Goal: Feedback & Contribution: Contribute content

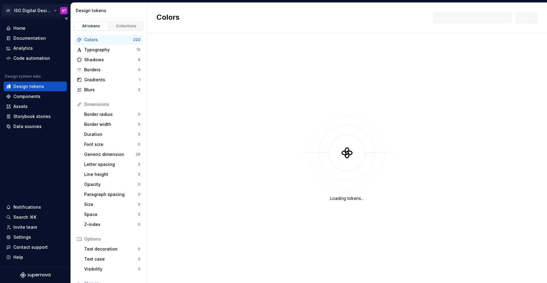
click at [55, 11] on html "JD ISG Digital Design System AT Home Documentation Analytics Code automation De…" at bounding box center [273, 141] width 547 height 283
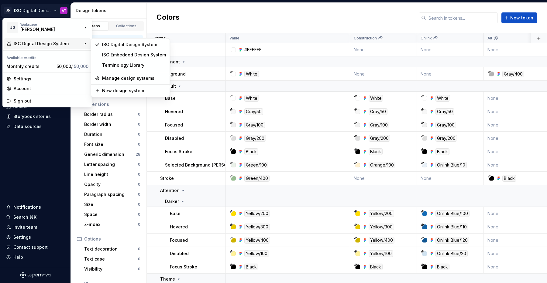
click at [219, 16] on html "JD ISG Digital Design System AT Home Documentation Analytics Code automation De…" at bounding box center [273, 141] width 547 height 283
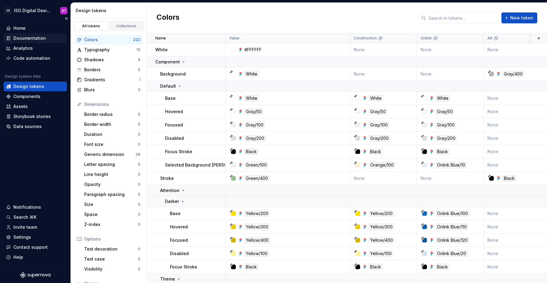
click at [39, 38] on div "Documentation" at bounding box center [29, 38] width 32 height 6
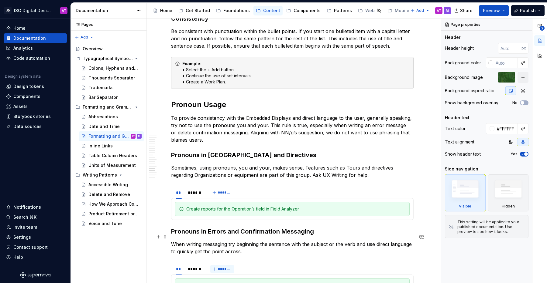
scroll to position [682, 0]
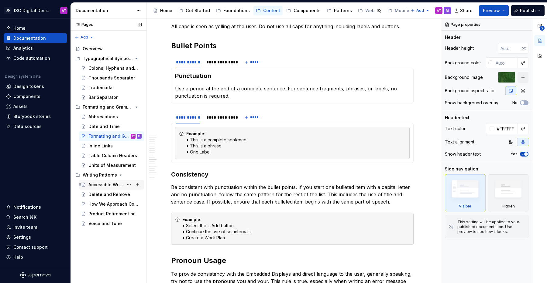
click at [100, 186] on div "Accessible Writing" at bounding box center [105, 185] width 35 height 6
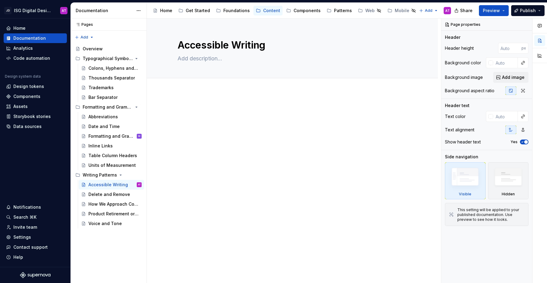
click at [212, 95] on div at bounding box center [292, 157] width 291 height 130
click at [200, 97] on div at bounding box center [292, 157] width 291 height 130
click at [194, 98] on div "Accessible Writing Edit header" at bounding box center [294, 151] width 294 height 265
click at [189, 107] on p at bounding box center [292, 109] width 242 height 7
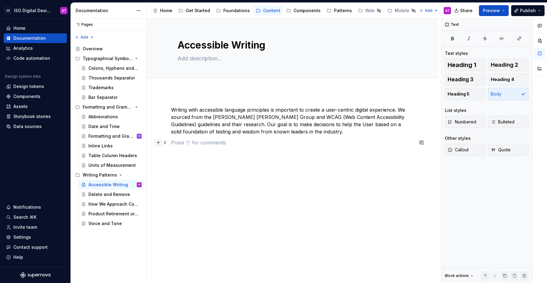
click at [160, 145] on button "button" at bounding box center [158, 142] width 9 height 9
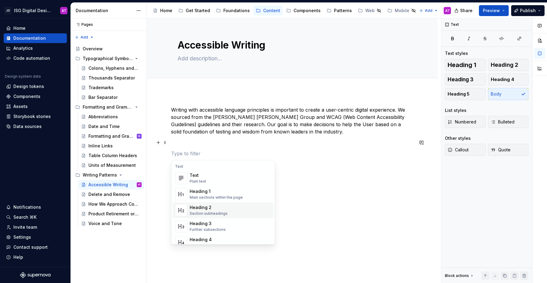
click at [211, 207] on div "Heading 2" at bounding box center [209, 208] width 38 height 6
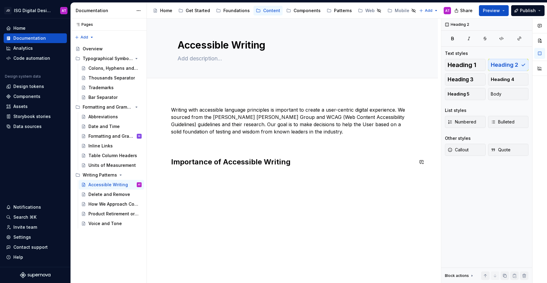
click at [209, 146] on p at bounding box center [292, 142] width 242 height 7
click at [164, 144] on span at bounding box center [164, 142] width 5 height 9
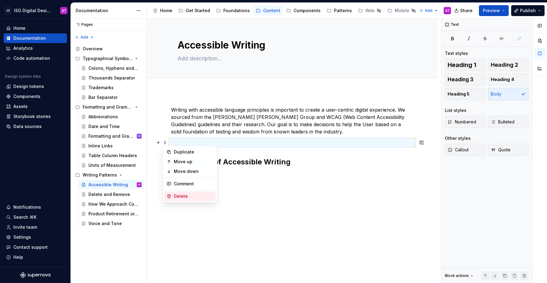
click at [179, 199] on div "Delete" at bounding box center [193, 196] width 39 height 6
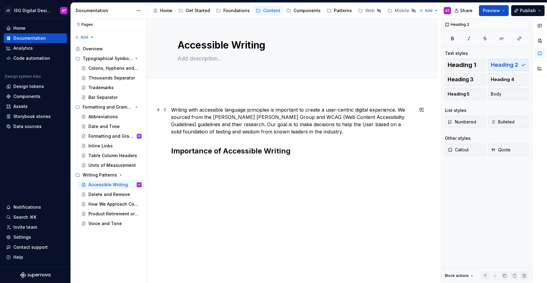
click at [186, 130] on p "Writing with accessible language principles is important to create a user-centr…" at bounding box center [292, 120] width 242 height 29
click at [169, 143] on div "Writing with accessible language principles is important to create a user-centr…" at bounding box center [292, 170] width 291 height 157
click at [174, 137] on div "Writing with accessible language principles is important to create a user-centr…" at bounding box center [292, 131] width 242 height 50
click at [295, 151] on h2 "Importance of Accessible Writing" at bounding box center [292, 151] width 242 height 10
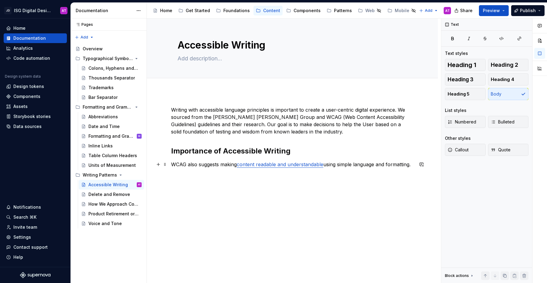
click at [265, 164] on link "content readable and understandable" at bounding box center [280, 165] width 87 height 6
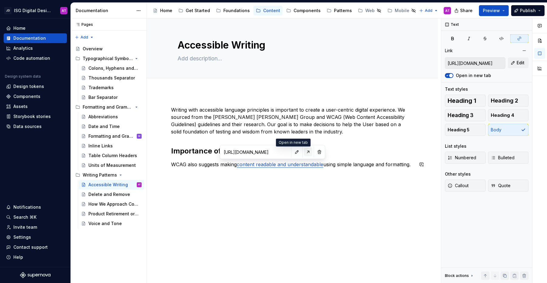
click at [304, 153] on button "button" at bounding box center [308, 152] width 9 height 9
type textarea "*"
click at [211, 168] on p "WCAG also suggests making content readable and understandable using simple lang…" at bounding box center [292, 164] width 242 height 7
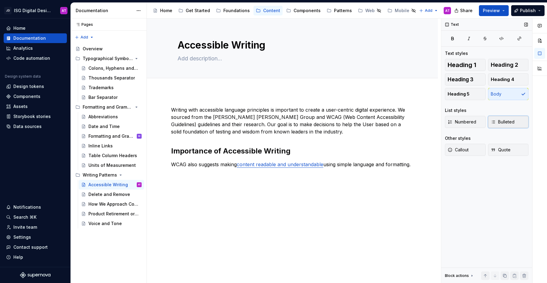
click at [499, 122] on span "Bulleted" at bounding box center [503, 122] width 24 height 6
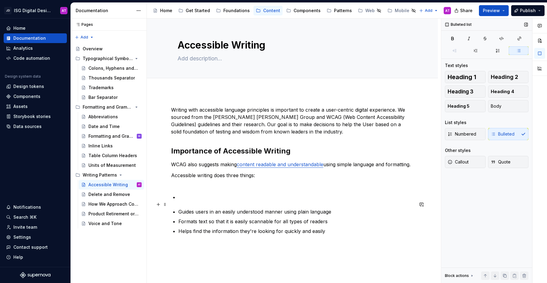
click at [189, 201] on p at bounding box center [295, 197] width 235 height 7
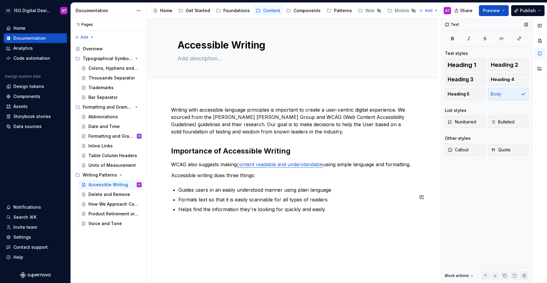
click at [172, 189] on div "Writing with accessible language principles is important to create a user-centr…" at bounding box center [292, 159] width 242 height 107
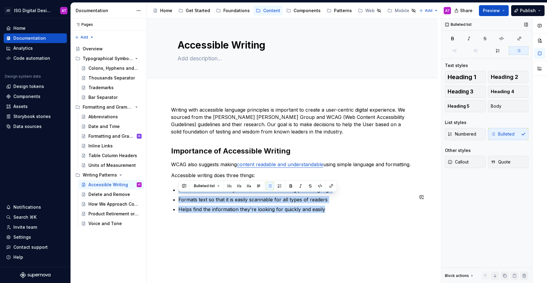
drag, startPoint x: 307, startPoint y: 215, endPoint x: 171, endPoint y: 193, distance: 138.5
click at [171, 193] on div "Writing with accessible language principles is important to create a user-centr…" at bounding box center [292, 159] width 242 height 107
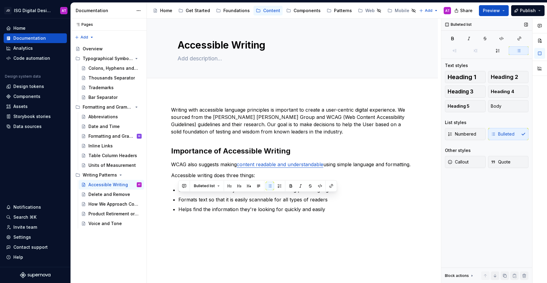
click at [510, 134] on div "Numbered Bulleted" at bounding box center [487, 134] width 84 height 12
click at [469, 135] on span "Numbered" at bounding box center [461, 134] width 29 height 6
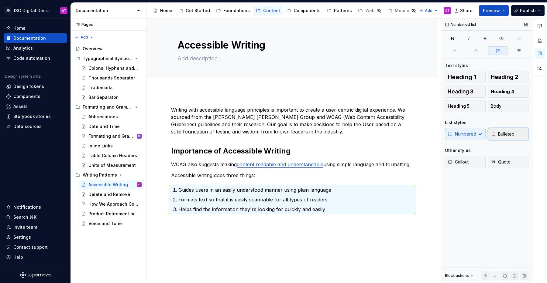
click at [506, 134] on span "Bulleted" at bounding box center [503, 134] width 24 height 6
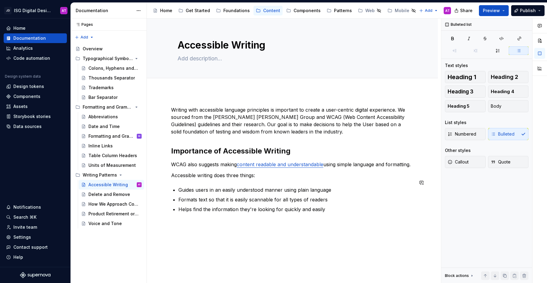
click at [203, 187] on div "Writing with accessible language principles is important to create a user-centr…" at bounding box center [292, 159] width 242 height 107
click at [281, 179] on p "Accessible writing does three things:" at bounding box center [292, 175] width 242 height 7
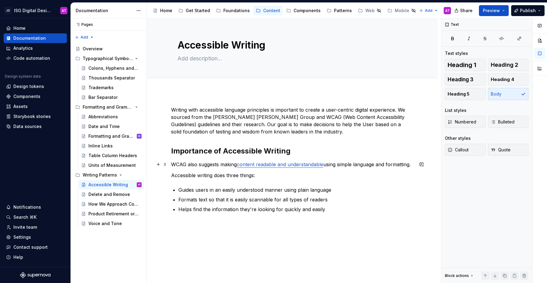
click at [223, 168] on p "WCAG also suggests making content readable and understandable using simple lang…" at bounding box center [292, 164] width 242 height 7
click at [179, 194] on p "Guides users in an easily understood manner using plain language" at bounding box center [295, 189] width 235 height 7
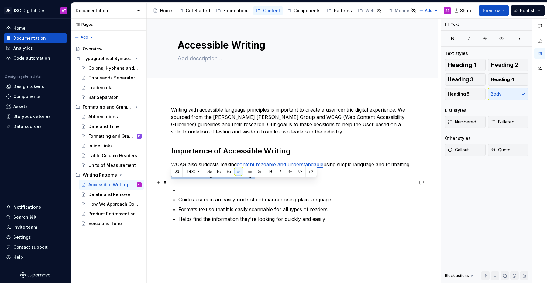
drag, startPoint x: 175, startPoint y: 183, endPoint x: 258, endPoint y: 180, distance: 83.6
click at [258, 179] on p "Accessible writing does three things:" at bounding box center [292, 175] width 242 height 7
copy p "Accessible writing does three things:"
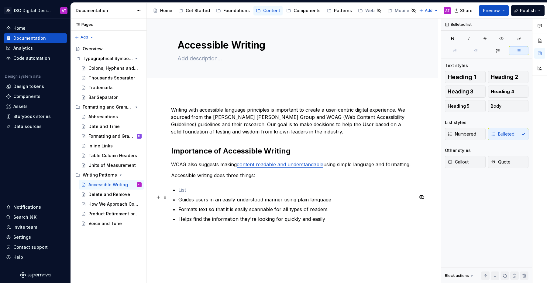
click at [208, 194] on p at bounding box center [295, 189] width 235 height 7
click at [179, 194] on p "Accessible writing does three things:" at bounding box center [295, 189] width 235 height 7
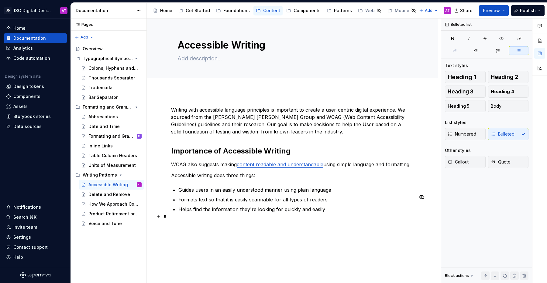
click at [334, 213] on p "Helps find the information they're looking for quickly and easily" at bounding box center [295, 209] width 235 height 7
click at [165, 227] on span at bounding box center [164, 226] width 5 height 9
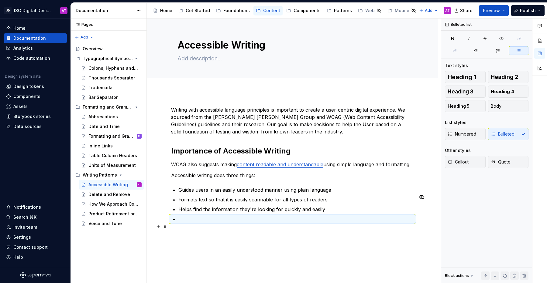
click at [289, 223] on p at bounding box center [295, 219] width 235 height 7
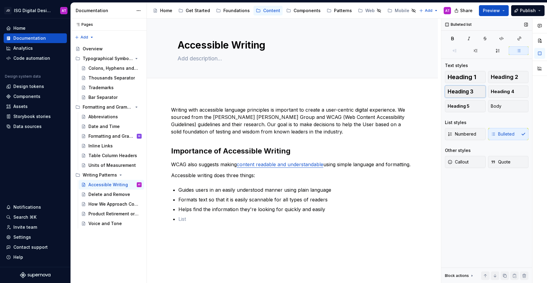
click at [474, 91] on button "Heading 3" at bounding box center [465, 92] width 41 height 12
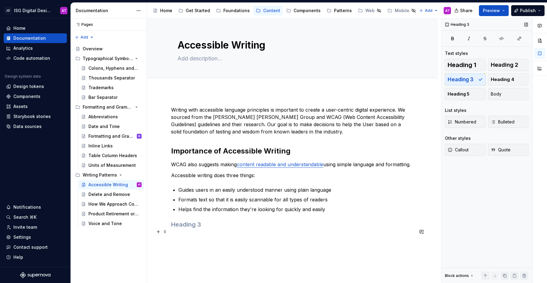
click at [231, 229] on h3 at bounding box center [292, 225] width 242 height 9
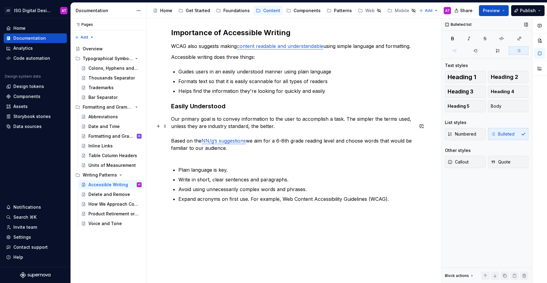
scroll to position [121, 0]
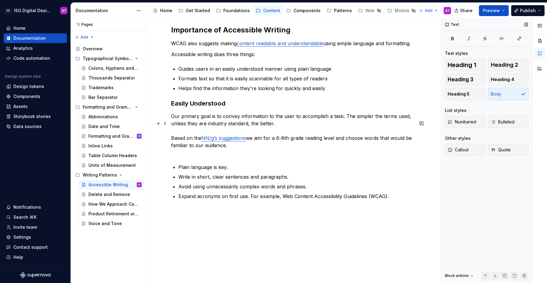
click at [174, 156] on p "Our primary goal is to convey information to the user to accomplish a task. The…" at bounding box center [292, 135] width 242 height 44
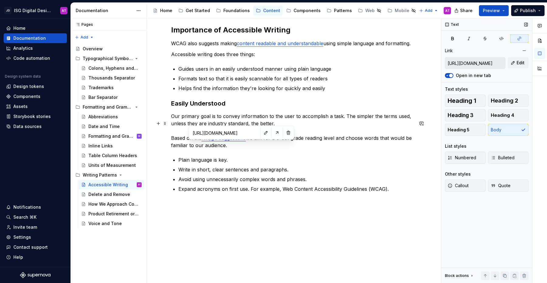
click at [232, 141] on link "NN/g’s suggestions" at bounding box center [223, 138] width 44 height 6
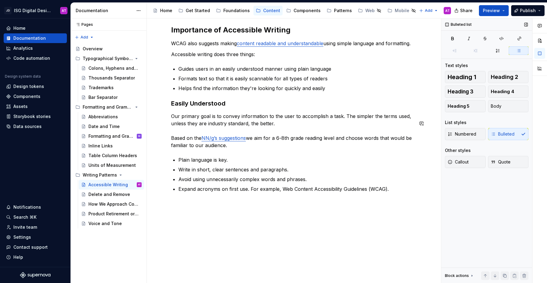
click at [290, 160] on div "Writing with accessible language principles is important to create a user-centr…" at bounding box center [292, 89] width 242 height 208
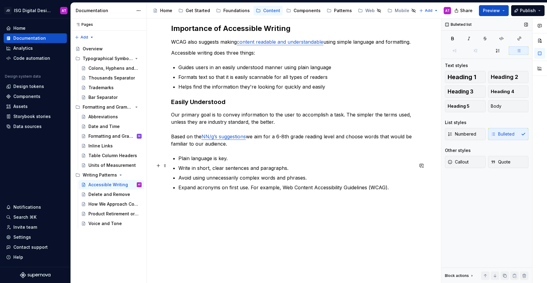
scroll to position [130, 0]
click at [393, 189] on p "Expand acronyms on first use. For example, Web Content Accessibility Guidelines…" at bounding box center [295, 187] width 235 height 7
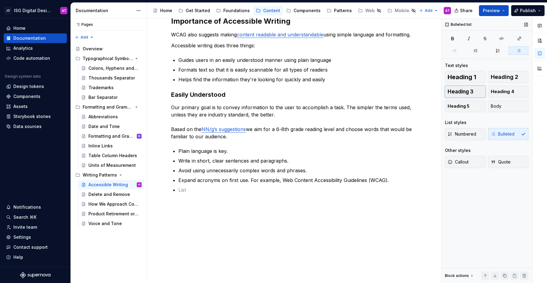
click at [475, 91] on button "Heading 3" at bounding box center [465, 92] width 41 height 12
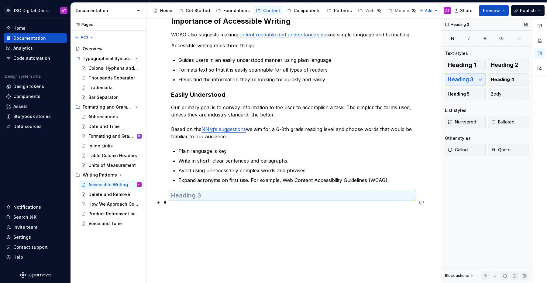
click at [200, 200] on h3 at bounding box center [292, 195] width 242 height 9
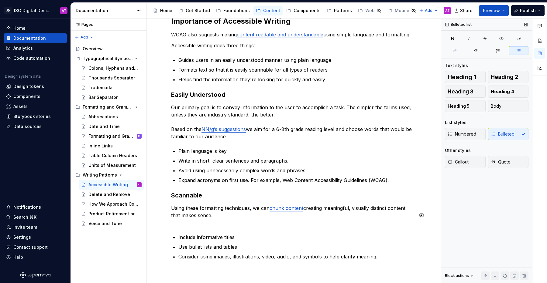
click at [176, 234] on div "Writing with accessible language principles is important to create a user-centr…" at bounding box center [292, 118] width 242 height 284
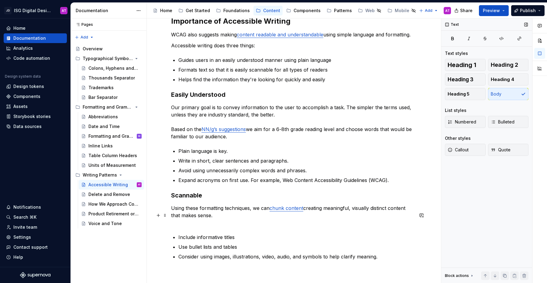
click at [206, 227] on p "Using these formatting techniques, we can chunk content creating meaningful, vi…" at bounding box center [292, 216] width 242 height 22
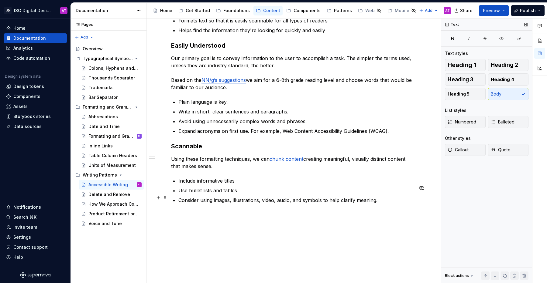
scroll to position [179, 0]
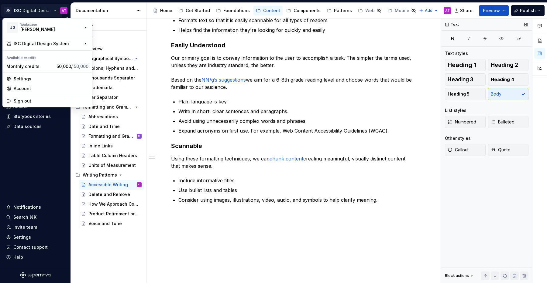
click at [55, 10] on html "JD ISG Digital Design System AT Home Documentation Analytics Code automation De…" at bounding box center [273, 141] width 547 height 283
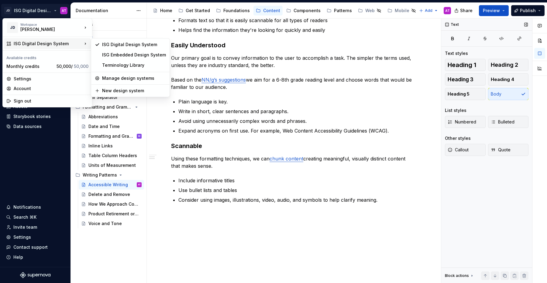
click at [351, 206] on html "JD ISG Digital Design System AT Home Documentation Analytics Code automation De…" at bounding box center [273, 141] width 547 height 283
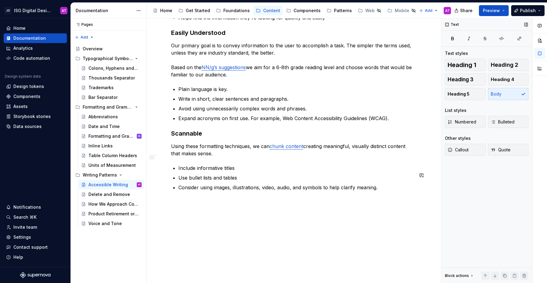
scroll to position [199, 0]
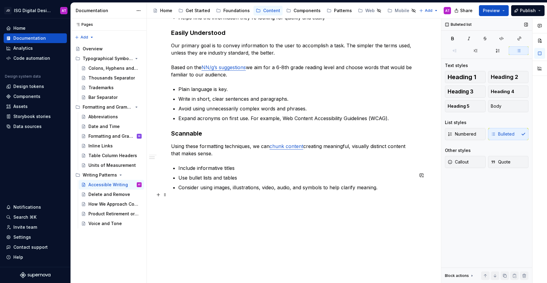
click at [388, 187] on p "Consider using images, illustrations, video, audio, and symbols to help clarify…" at bounding box center [295, 187] width 235 height 7
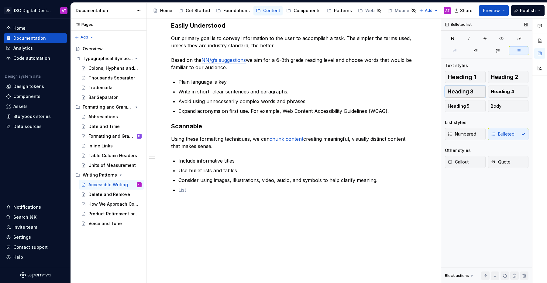
click at [463, 93] on span "Heading 3" at bounding box center [460, 92] width 26 height 6
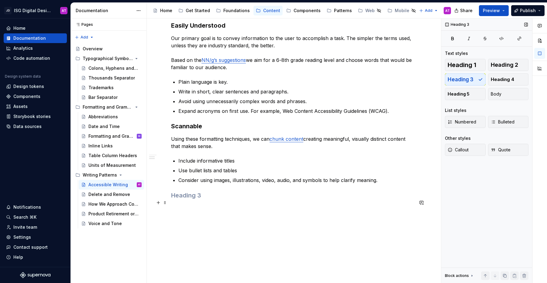
click at [259, 200] on h3 at bounding box center [292, 195] width 242 height 9
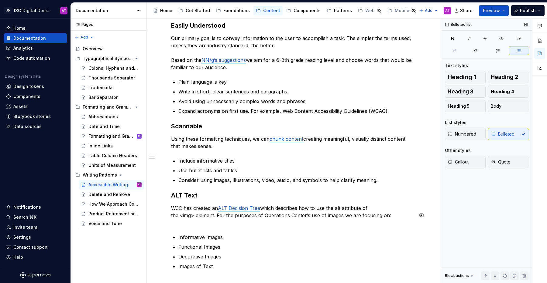
click at [180, 235] on div "Writing with accessible language principles is important to create a user-centr…" at bounding box center [292, 88] width 242 height 363
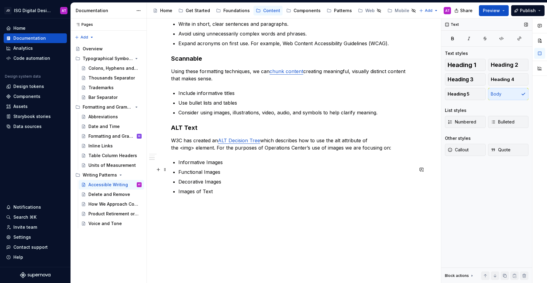
scroll to position [278, 0]
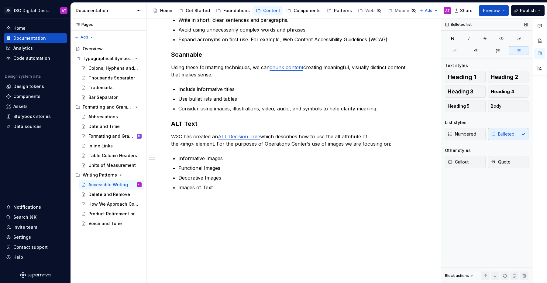
click at [199, 195] on div "Writing with accessible language principles is important to create a user-centr…" at bounding box center [292, 16] width 242 height 363
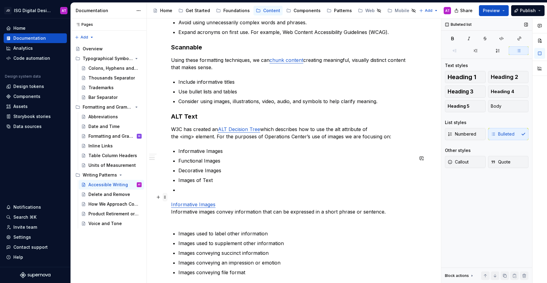
click at [166, 197] on span at bounding box center [164, 197] width 5 height 9
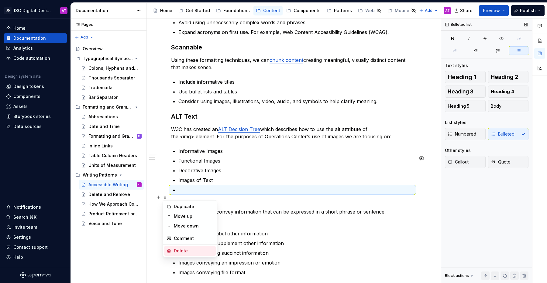
click at [174, 251] on div "Delete" at bounding box center [193, 251] width 39 height 6
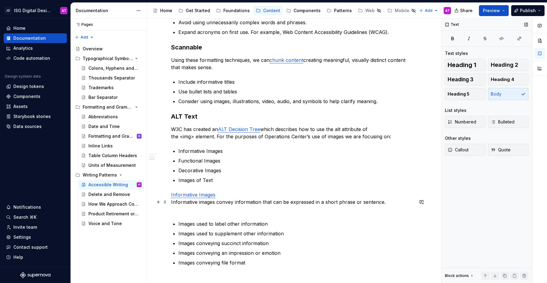
click at [192, 213] on p "Informative Images Informative images convey information that can be expressed …" at bounding box center [292, 202] width 242 height 22
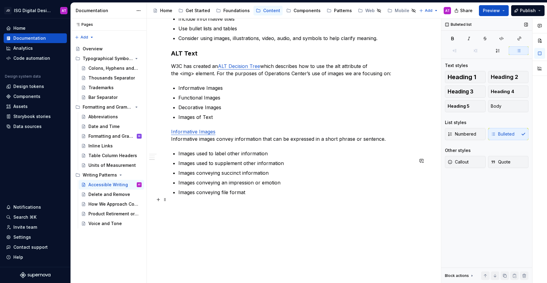
scroll to position [354, 0]
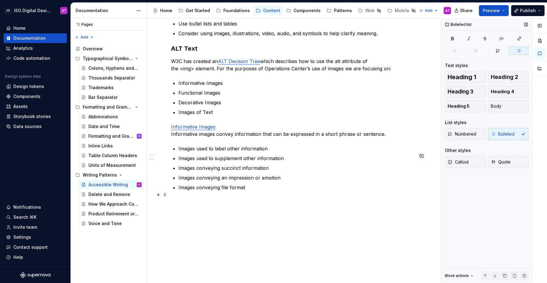
click at [252, 190] on p "Images conveying file format" at bounding box center [295, 187] width 235 height 7
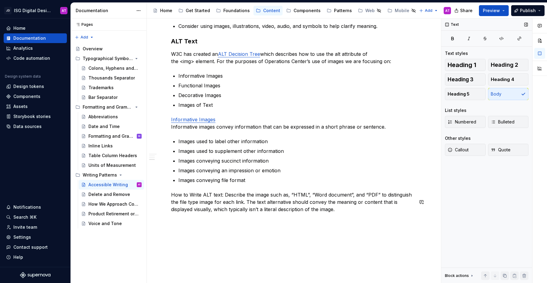
click at [183, 184] on p "Images conveying file format" at bounding box center [295, 180] width 235 height 7
click at [180, 199] on p "How to Write ALT text: Describe the image such as, “HTML”, “Word document”, and…" at bounding box center [292, 202] width 242 height 22
drag, startPoint x: 173, startPoint y: 203, endPoint x: 222, endPoint y: 201, distance: 49.8
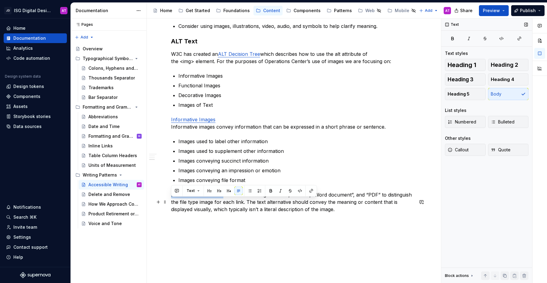
click at [222, 201] on p "How to Write ALT text: Describe the image such as, “HTML”, “Word document”, and…" at bounding box center [292, 202] width 242 height 22
click at [507, 81] on span "Heading 4" at bounding box center [502, 80] width 23 height 6
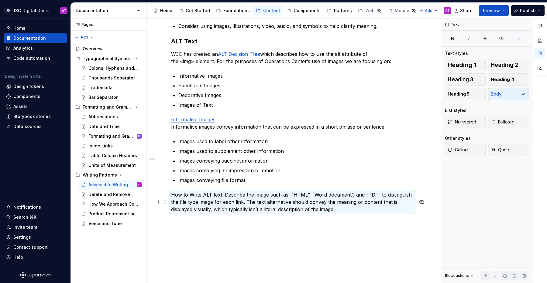
click at [216, 213] on p "How to Write ALT text: Describe the image such as, “HTML”, “Word document”, and…" at bounding box center [292, 202] width 242 height 22
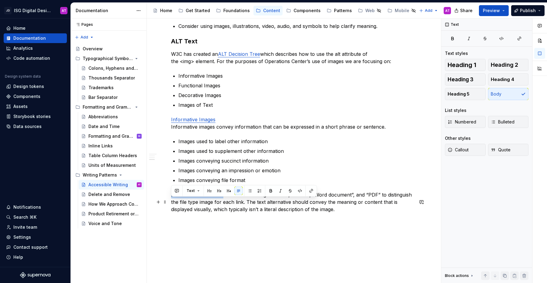
drag, startPoint x: 222, startPoint y: 202, endPoint x: 169, endPoint y: 205, distance: 53.2
click at [169, 205] on div "Writing with accessible language principles is important to create a user-centr…" at bounding box center [292, 21] width 291 height 567
click at [226, 191] on button "button" at bounding box center [228, 191] width 9 height 9
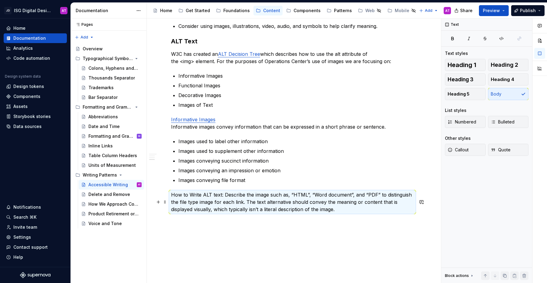
click at [221, 204] on p "How to Write ALT text: Describe the image such as, “HTML”, “Word document”, and…" at bounding box center [292, 202] width 242 height 22
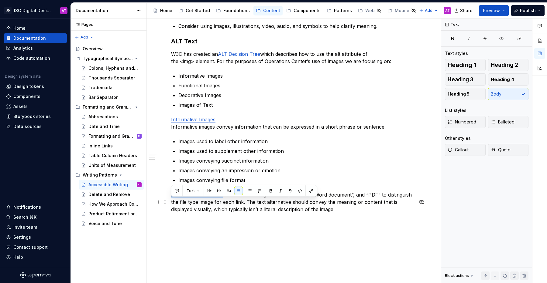
drag, startPoint x: 223, startPoint y: 203, endPoint x: 171, endPoint y: 204, distance: 51.3
click at [171, 204] on p "How to Write ALT text: Describe the image such as, “HTML”, “Word document”, and…" at bounding box center [292, 202] width 242 height 22
click at [268, 190] on button "button" at bounding box center [270, 191] width 9 height 9
click at [270, 213] on p "How to Write ALT text: Describe the image such as, “HTML”, “Word document”, and…" at bounding box center [292, 202] width 242 height 22
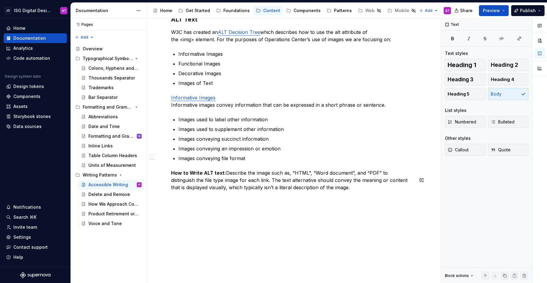
scroll to position [383, 0]
click at [343, 191] on p "How to Write ALT text: Describe the image such as, “HTML”, “Word document”, and…" at bounding box center [292, 180] width 242 height 22
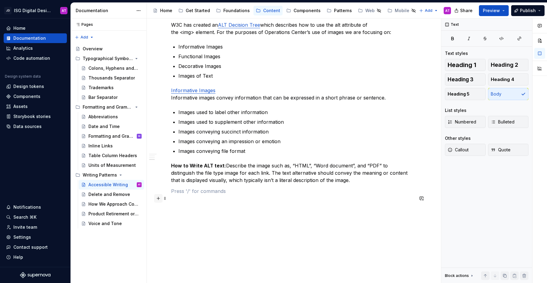
click at [159, 199] on button "button" at bounding box center [158, 198] width 9 height 9
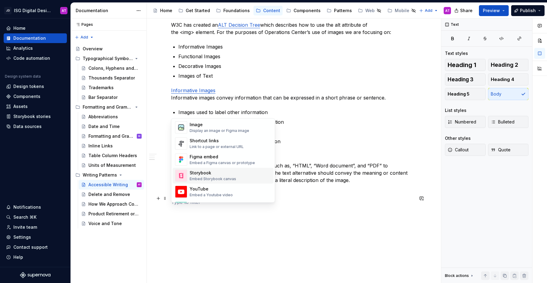
scroll to position [266, 0]
click at [228, 131] on div "Display an image or Figma image" at bounding box center [220, 132] width 60 height 5
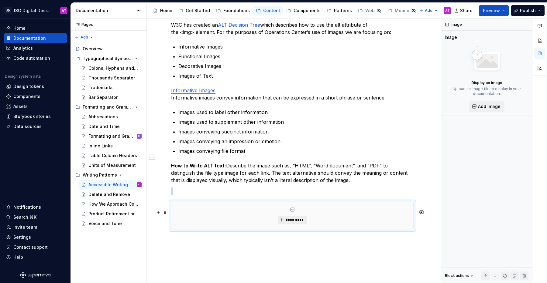
click at [290, 223] on span "*********" at bounding box center [294, 220] width 19 height 5
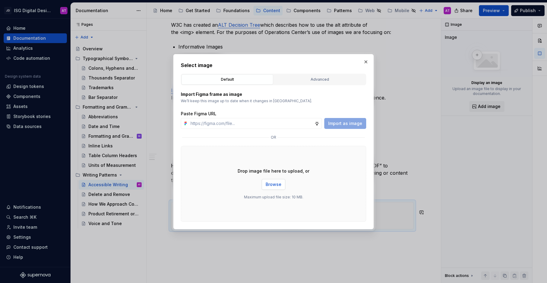
click at [275, 186] on span "Browse" at bounding box center [273, 185] width 16 height 6
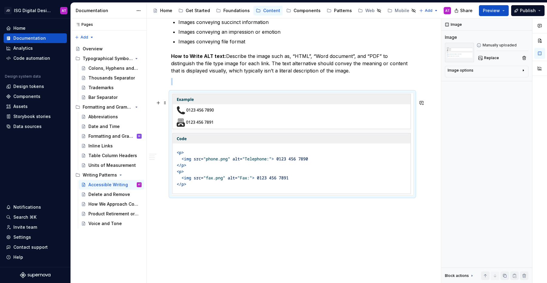
scroll to position [495, 0]
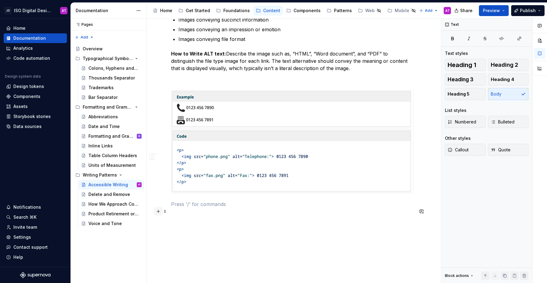
click at [158, 211] on button "button" at bounding box center [158, 211] width 9 height 9
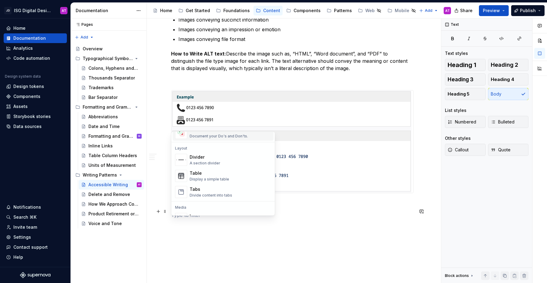
scroll to position [195, 0]
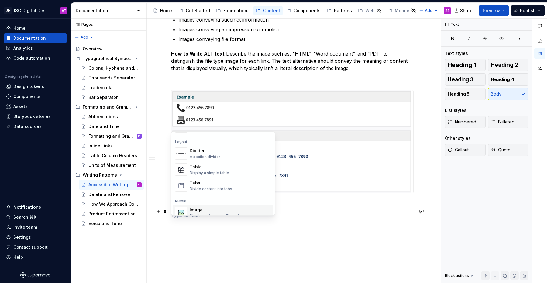
click at [217, 212] on div "Image" at bounding box center [220, 210] width 60 height 6
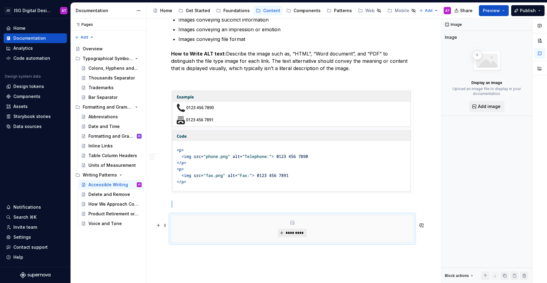
click at [296, 236] on span "*********" at bounding box center [294, 233] width 19 height 5
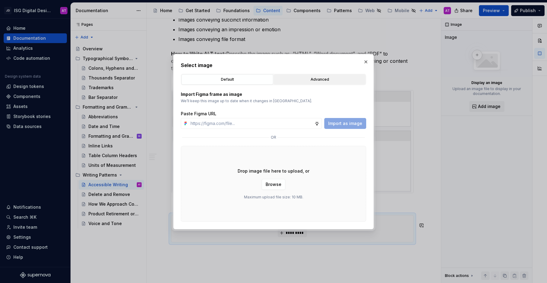
click at [325, 78] on div "Advanced" at bounding box center [319, 80] width 87 height 6
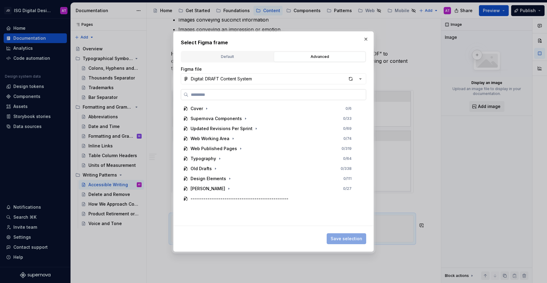
click at [234, 94] on input "search" at bounding box center [276, 95] width 177 height 6
click at [245, 80] on div "Digital: DRAFT Content System" at bounding box center [221, 79] width 61 height 6
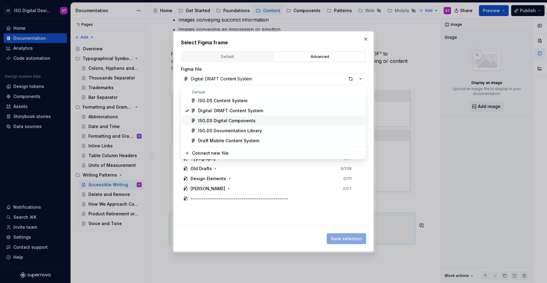
click at [242, 123] on div "ISG.DS Digital Components" at bounding box center [226, 121] width 57 height 6
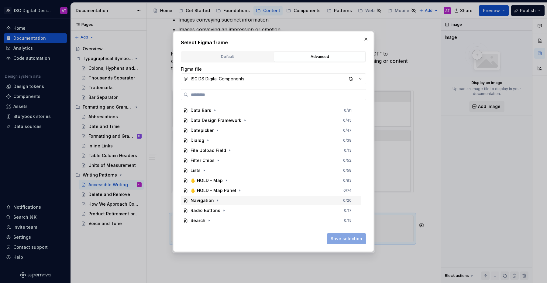
scroll to position [87, 0]
click at [247, 80] on button "ISG.DS Digital Components" at bounding box center [273, 79] width 185 height 11
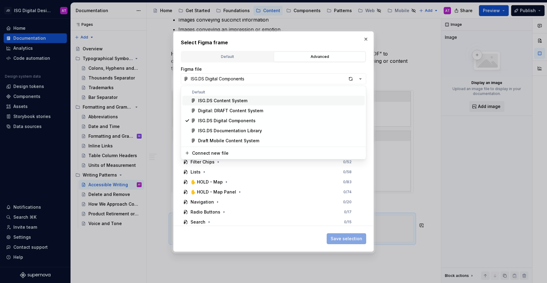
click at [259, 100] on div "ISG.DS Content System" at bounding box center [280, 101] width 164 height 6
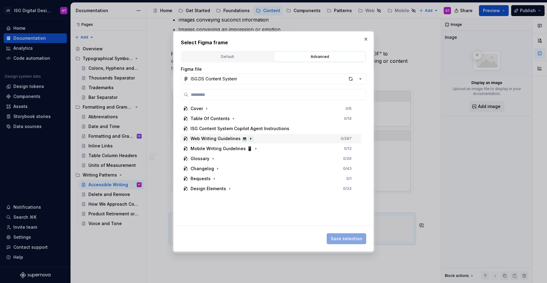
click at [249, 137] on button "button" at bounding box center [251, 139] width 6 height 6
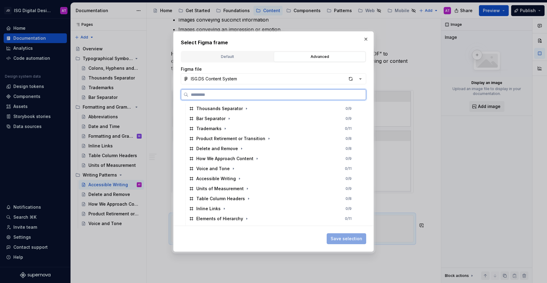
scroll to position [121, 0]
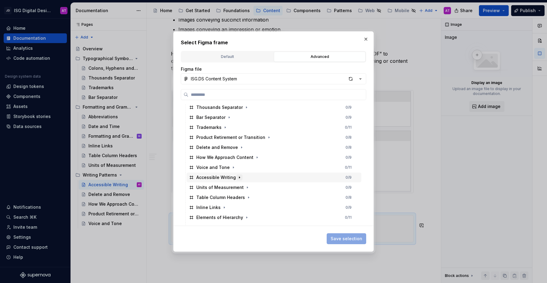
click at [237, 178] on icon "button" at bounding box center [239, 177] width 5 height 5
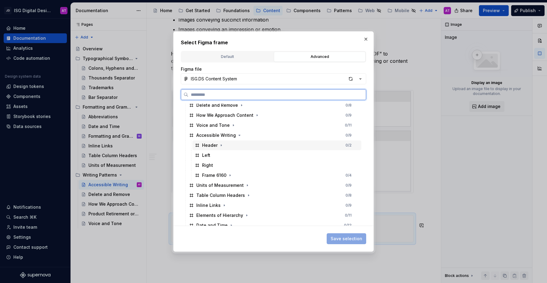
scroll to position [164, 0]
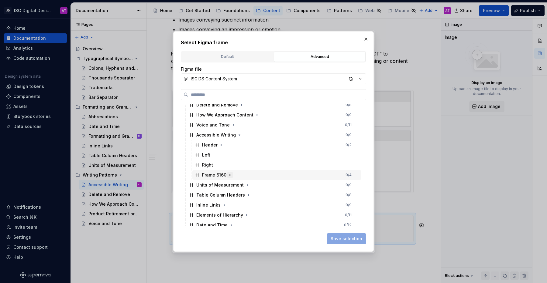
click at [230, 177] on icon "button" at bounding box center [229, 175] width 5 height 5
click at [244, 185] on icon "button" at bounding box center [244, 185] width 5 height 5
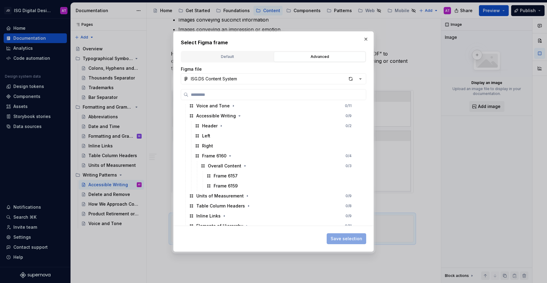
scroll to position [189, 0]
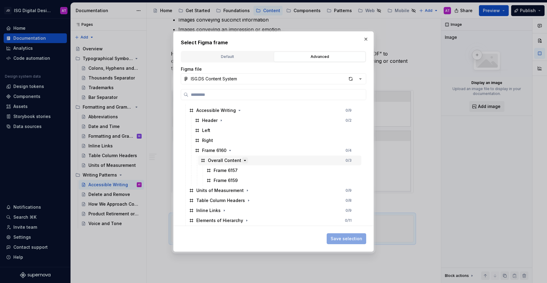
click at [243, 161] on icon "button" at bounding box center [244, 160] width 5 height 5
click at [234, 181] on div "Frame 6159" at bounding box center [226, 181] width 24 height 6
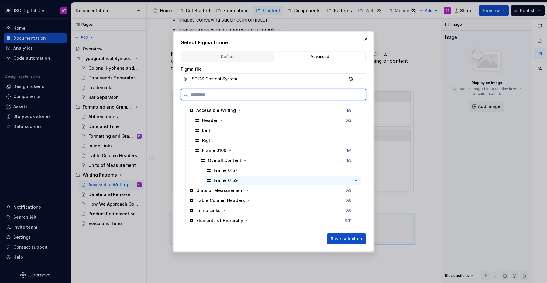
click at [234, 181] on div "Frame 6159" at bounding box center [226, 181] width 24 height 6
click at [366, 39] on button "button" at bounding box center [365, 39] width 9 height 9
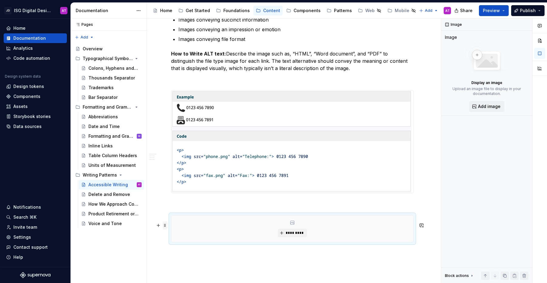
click at [163, 224] on span at bounding box center [164, 225] width 5 height 9
click at [182, 213] on div "Delete" at bounding box center [193, 214] width 39 height 6
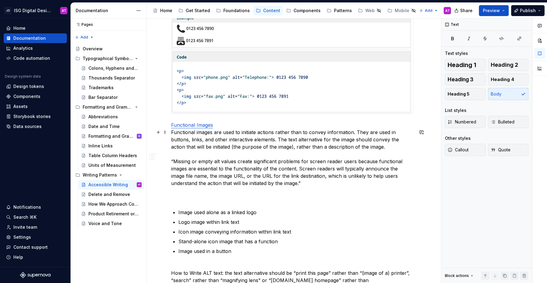
scroll to position [576, 0]
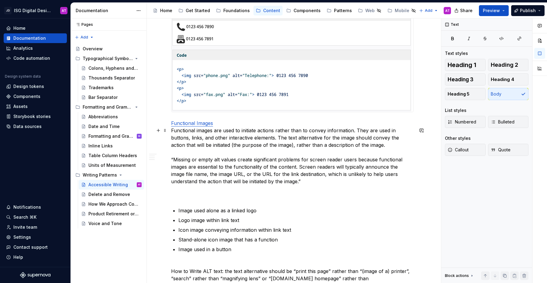
click at [222, 160] on p "Functional Images Functional images are used to initiate actions rather than to…" at bounding box center [292, 160] width 242 height 80
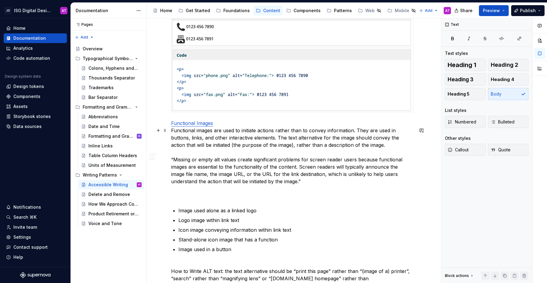
click at [211, 200] on p "Functional Images Functional images are used to initiate actions rather than to…" at bounding box center [292, 160] width 242 height 80
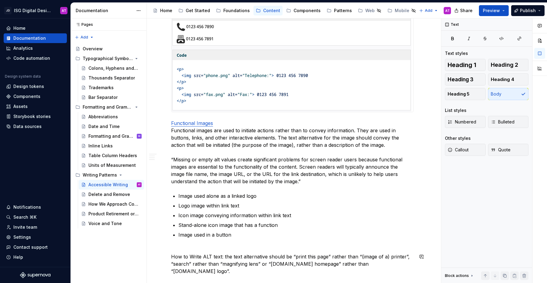
scroll to position [660, 0]
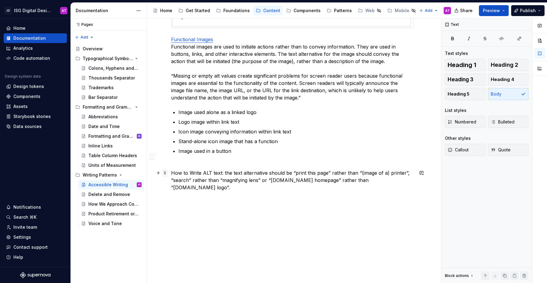
click at [164, 173] on span at bounding box center [164, 173] width 5 height 9
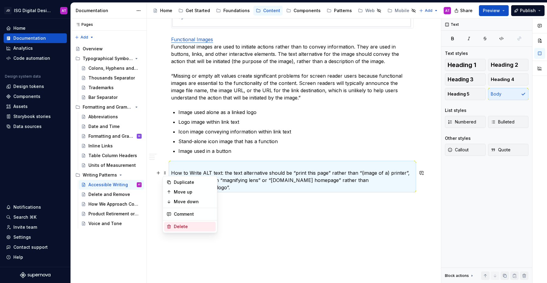
click at [182, 226] on div "Delete" at bounding box center [193, 227] width 39 height 6
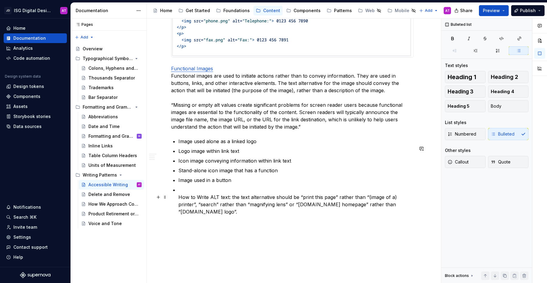
click at [166, 198] on span at bounding box center [164, 197] width 5 height 9
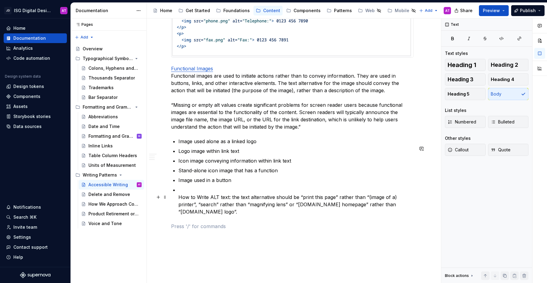
click at [183, 197] on p "How to Write ALT text: the text alternative should be “print this page” rather …" at bounding box center [295, 200] width 235 height 29
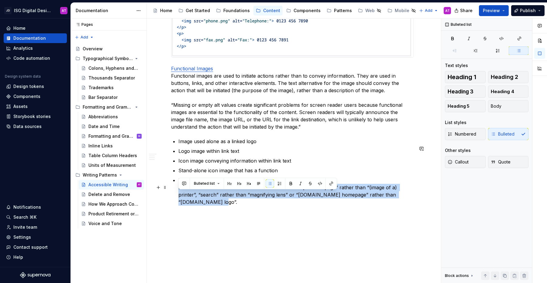
drag, startPoint x: 232, startPoint y: 211, endPoint x: 176, endPoint y: 197, distance: 57.7
click at [503, 78] on span "Heading 2" at bounding box center [504, 77] width 27 height 6
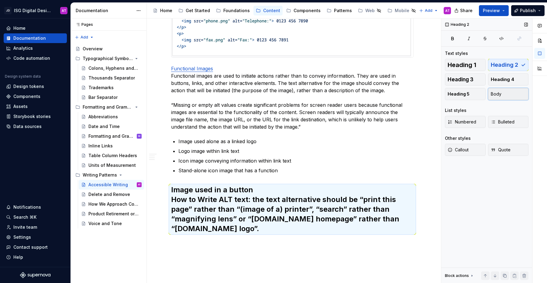
click at [497, 94] on span "Body" at bounding box center [496, 94] width 11 height 6
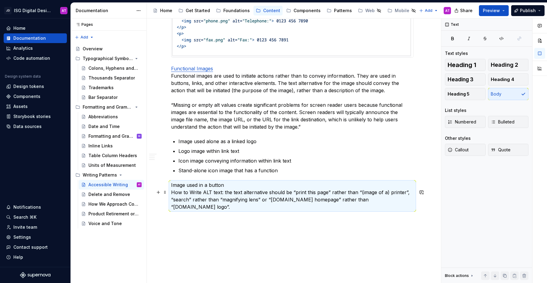
click at [208, 193] on p "Image used in a button How to Write ALT text: the text alternative should be “p…" at bounding box center [292, 196] width 242 height 29
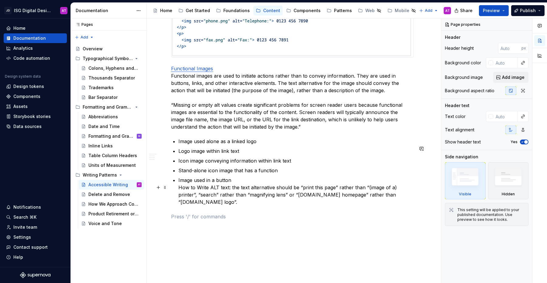
click at [247, 191] on p "Image used in a button How to Write ALT text: the text alternative should be “p…" at bounding box center [295, 191] width 235 height 29
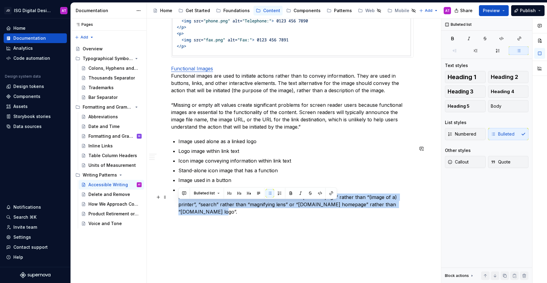
drag, startPoint x: 232, startPoint y: 219, endPoint x: 175, endPoint y: 204, distance: 58.3
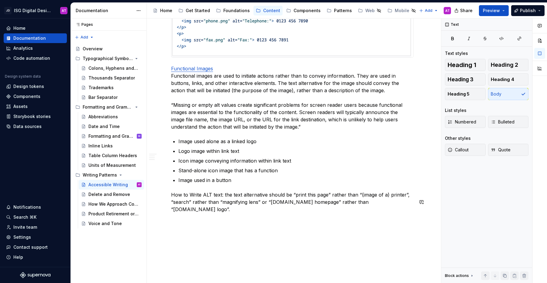
drag, startPoint x: 223, startPoint y: 203, endPoint x: 174, endPoint y: 203, distance: 49.2
click at [174, 203] on p "How to Write ALT text: the text alternative should be “print this page” rather …" at bounding box center [292, 202] width 242 height 22
click at [178, 213] on p "How to Write ALT text: the text alternative should be “print this page” rather …" at bounding box center [292, 202] width 242 height 22
drag, startPoint x: 172, startPoint y: 202, endPoint x: 222, endPoint y: 203, distance: 50.7
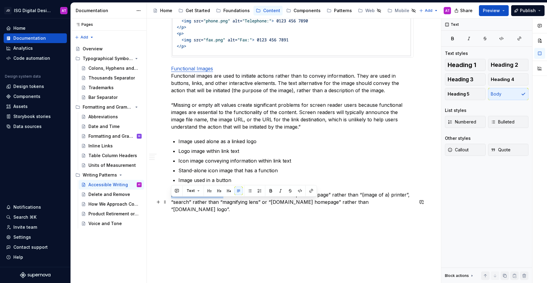
click at [222, 203] on p "How to Write ALT text: the text alternative should be “print this page” rather …" at bounding box center [292, 202] width 242 height 22
click at [250, 210] on p "How to Write ALT text: the text alternative should be “print this page” rather …" at bounding box center [292, 202] width 242 height 22
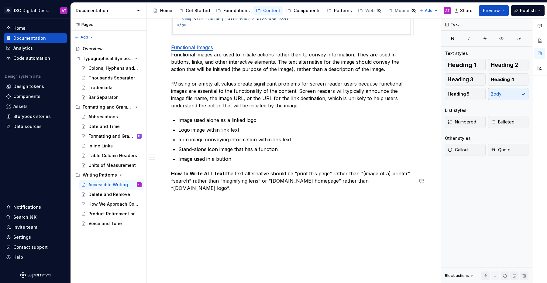
scroll to position [652, 0]
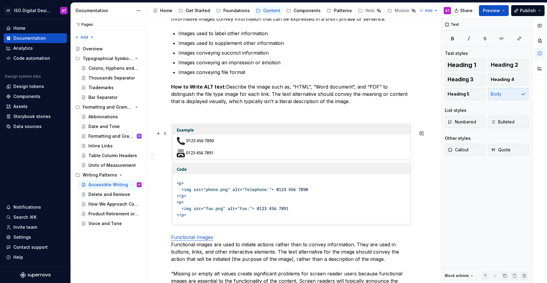
scroll to position [512, 0]
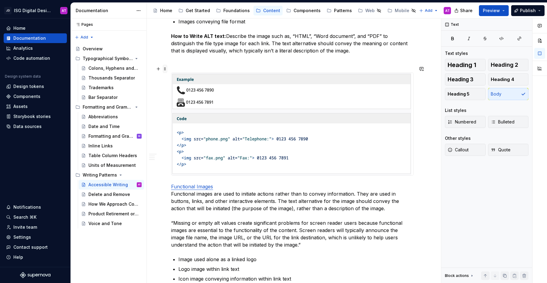
click at [166, 69] on span at bounding box center [164, 69] width 5 height 9
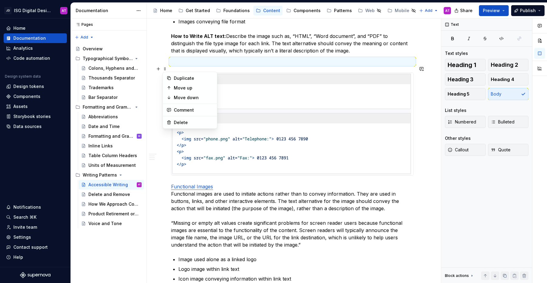
click at [226, 65] on p at bounding box center [292, 61] width 242 height 7
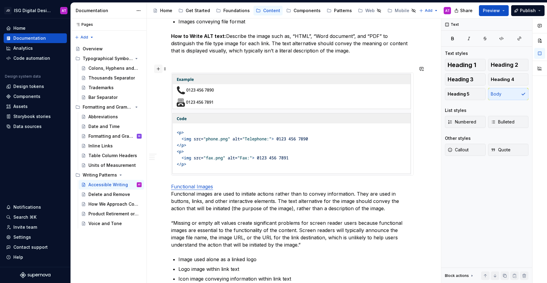
click at [160, 69] on button "button" at bounding box center [158, 69] width 9 height 9
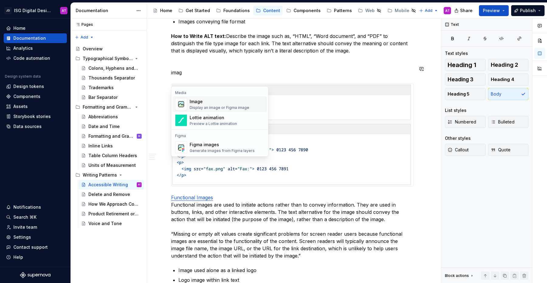
click at [197, 102] on div "Image" at bounding box center [220, 102] width 60 height 6
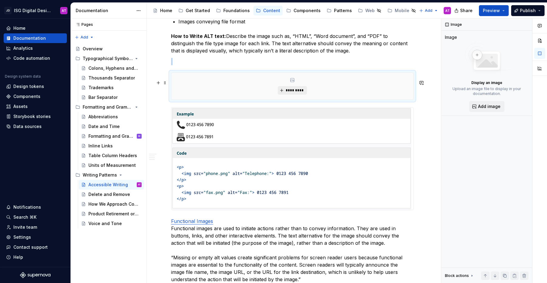
click at [296, 93] on span "*********" at bounding box center [294, 90] width 19 height 5
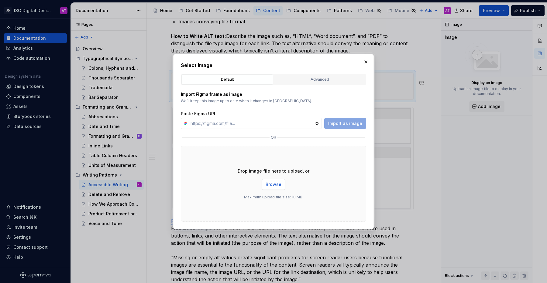
click at [278, 185] on span "Browse" at bounding box center [273, 185] width 16 height 6
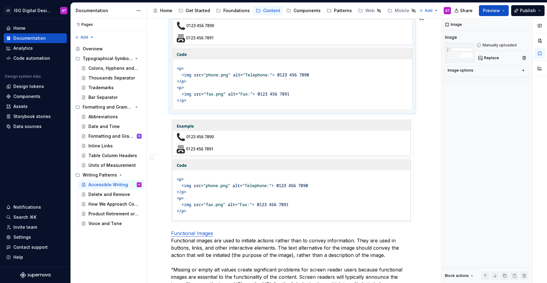
scroll to position [580, 0]
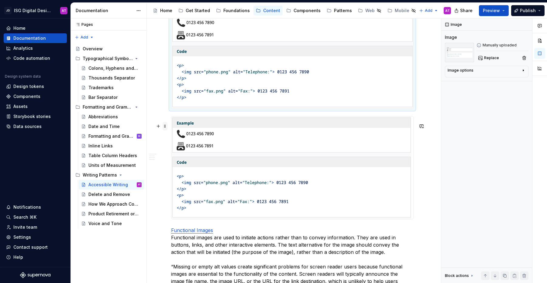
click at [166, 127] on span at bounding box center [164, 126] width 5 height 9
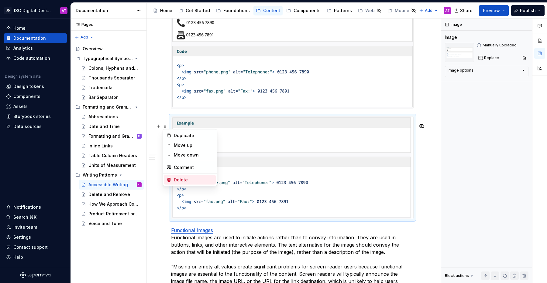
click at [182, 179] on div "Delete" at bounding box center [193, 180] width 39 height 6
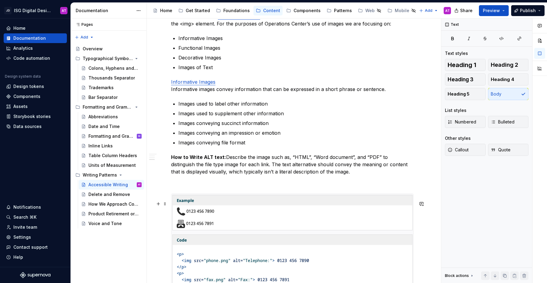
scroll to position [376, 0]
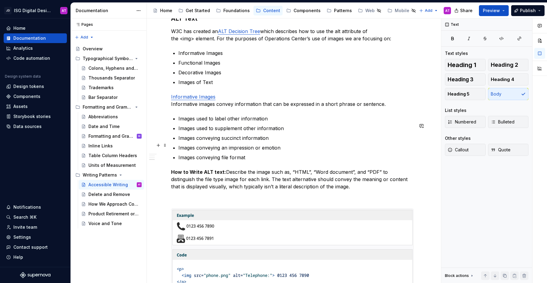
click at [271, 142] on p "Images conveying succinct information" at bounding box center [295, 138] width 235 height 7
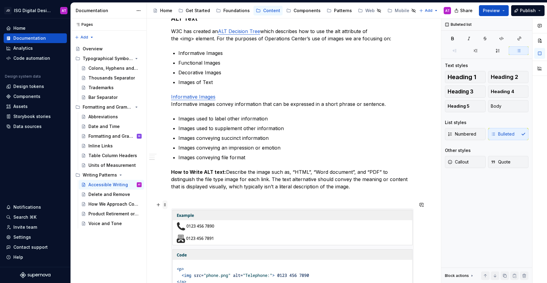
click at [165, 206] on span at bounding box center [164, 205] width 5 height 9
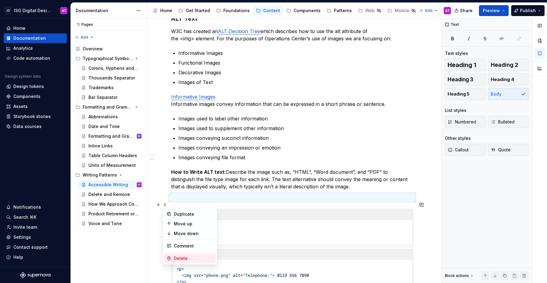
click at [179, 259] on div "Delete" at bounding box center [193, 259] width 39 height 6
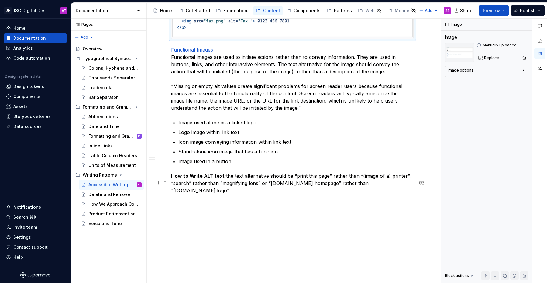
scroll to position [642, 0]
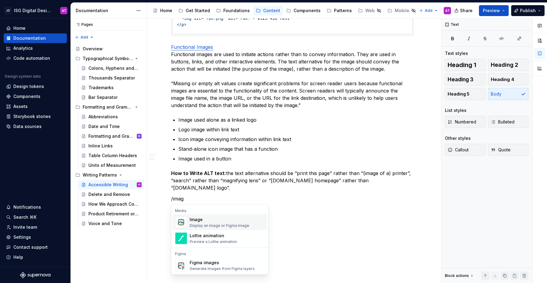
click at [237, 224] on div "Display an image or Figma image" at bounding box center [220, 226] width 60 height 5
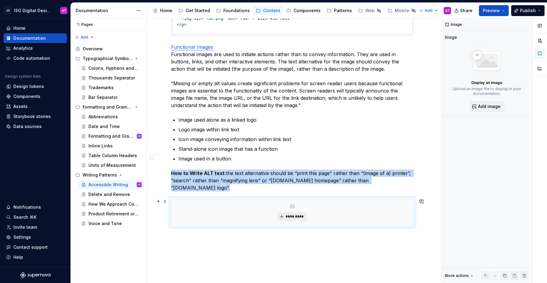
click at [290, 217] on span "*********" at bounding box center [294, 216] width 19 height 5
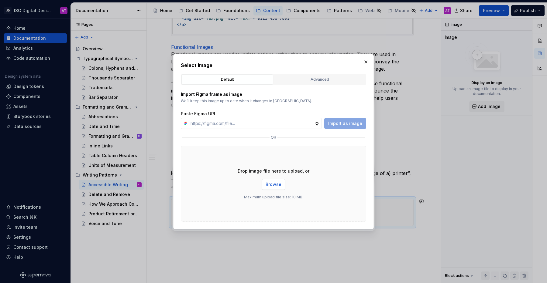
click at [278, 186] on span "Browse" at bounding box center [273, 185] width 16 height 6
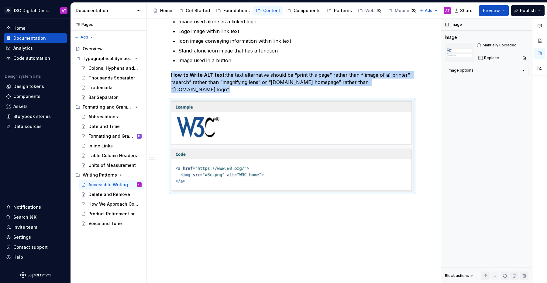
scroll to position [741, 0]
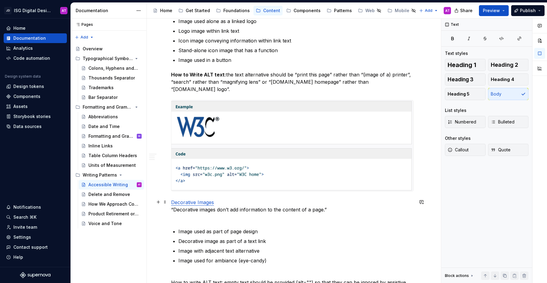
click at [189, 219] on p "Decorative Images “Decorative images don’t add information to the content of a …" at bounding box center [292, 210] width 242 height 22
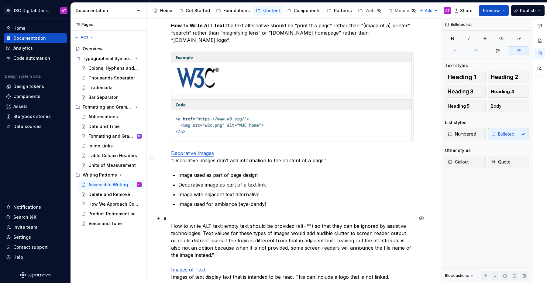
scroll to position [793, 0]
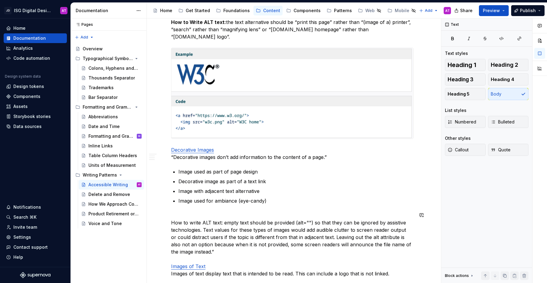
click at [165, 216] on span at bounding box center [164, 215] width 5 height 9
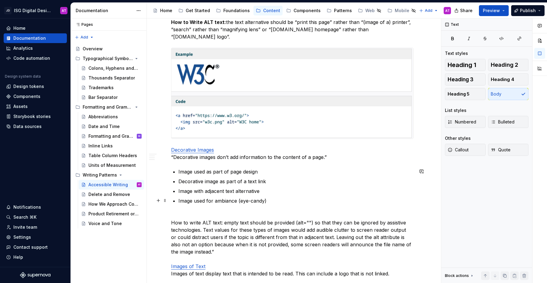
click at [273, 201] on p "Image used for ambiance (eye-candy)" at bounding box center [295, 200] width 235 height 7
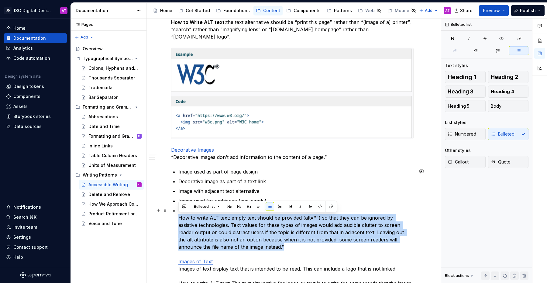
drag, startPoint x: 234, startPoint y: 247, endPoint x: 173, endPoint y: 219, distance: 67.7
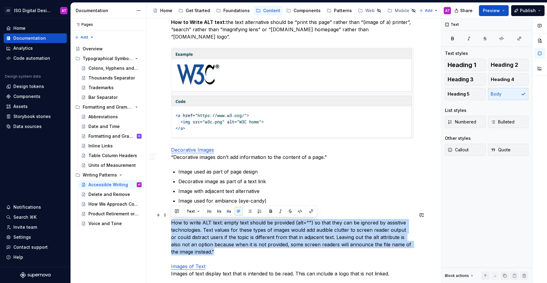
drag, startPoint x: 211, startPoint y: 252, endPoint x: 169, endPoint y: 221, distance: 52.4
copy p "How to write ALT text: empty text should be provided (alt="") so that they can …"
click at [219, 252] on p "How to write ALT text: empty text should be provided (alt="") so that they can …" at bounding box center [292, 255] width 242 height 87
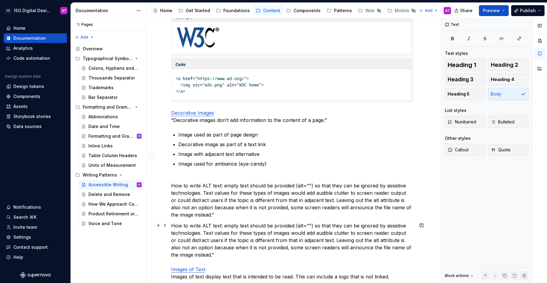
scroll to position [837, 0]
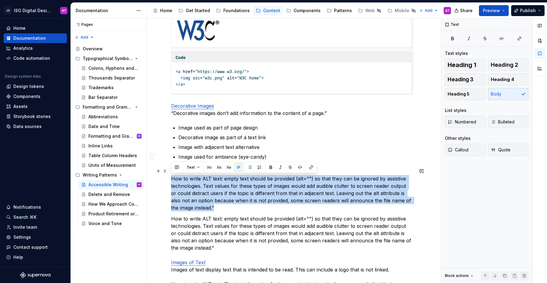
drag, startPoint x: 211, startPoint y: 208, endPoint x: 170, endPoint y: 175, distance: 52.3
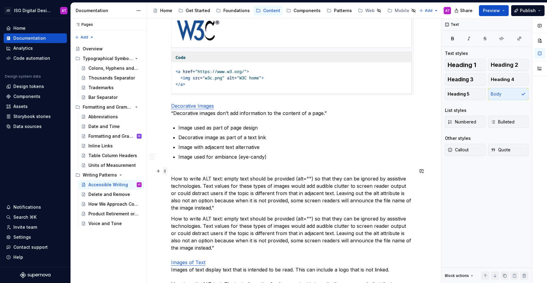
click at [164, 172] on span at bounding box center [164, 171] width 5 height 9
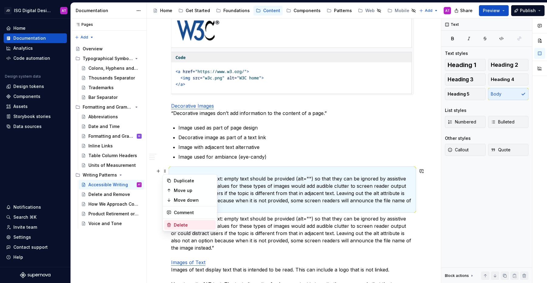
click at [183, 226] on div "Delete" at bounding box center [193, 225] width 39 height 6
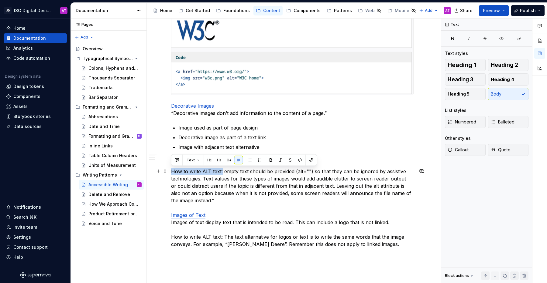
drag, startPoint x: 171, startPoint y: 172, endPoint x: 221, endPoint y: 172, distance: 49.8
click at [221, 172] on p "How to write ALT text: empty text should be provided (alt="") so that they can …" at bounding box center [292, 208] width 242 height 80
click at [253, 196] on p "How to write ALT text: empty text should be provided (alt="") so that they can …" at bounding box center [292, 208] width 242 height 80
click at [207, 207] on p "How to write ALT text: empty text should be provided (alt="") so that they can …" at bounding box center [292, 208] width 242 height 80
click at [212, 230] on p "How to write ALT text: empty text should be provided (alt="") so that they can …" at bounding box center [292, 208] width 242 height 80
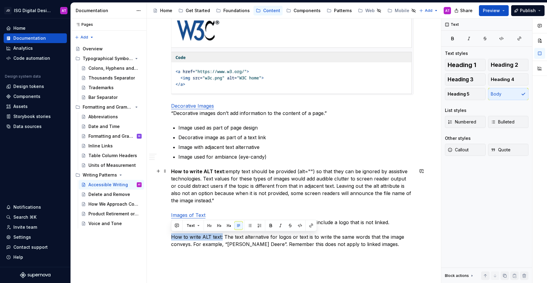
drag, startPoint x: 221, startPoint y: 237, endPoint x: 172, endPoint y: 236, distance: 49.2
click at [172, 236] on p "How to write ALT text: empty text should be provided (alt="") so that they can …" at bounding box center [292, 208] width 242 height 80
click at [274, 196] on p "How to write ALT text: empty text should be provided (alt="") so that they can …" at bounding box center [292, 208] width 242 height 80
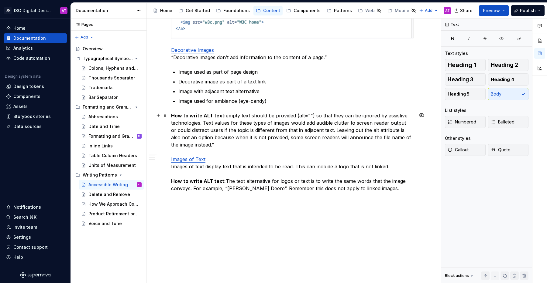
scroll to position [894, 0]
click at [477, 80] on button "Heading 3" at bounding box center [465, 80] width 41 height 12
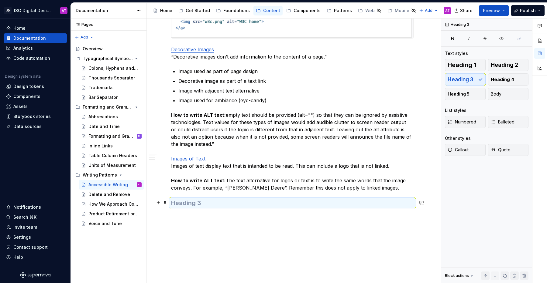
click at [226, 204] on h3 at bounding box center [292, 203] width 242 height 9
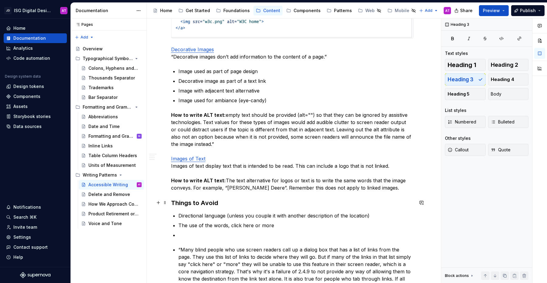
click at [226, 202] on h3 "Things to Avoid" at bounding box center [292, 203] width 242 height 9
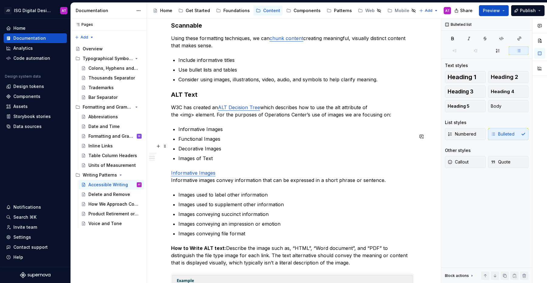
scroll to position [285, 0]
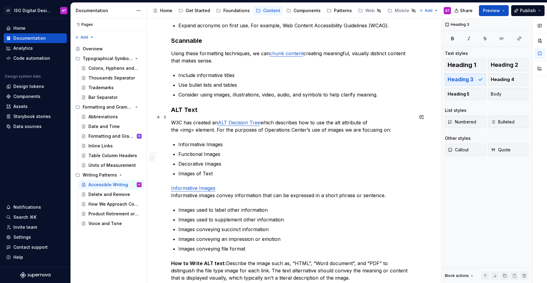
click at [193, 114] on h3 "ALT Text" at bounding box center [292, 110] width 242 height 9
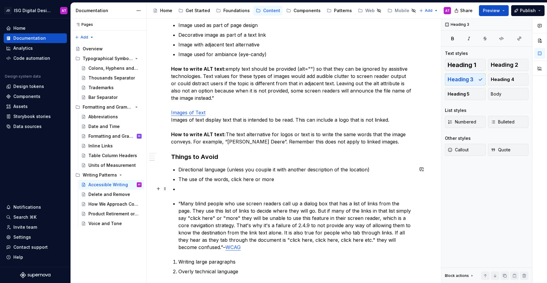
scroll to position [941, 0]
click at [197, 185] on p at bounding box center [295, 188] width 235 height 7
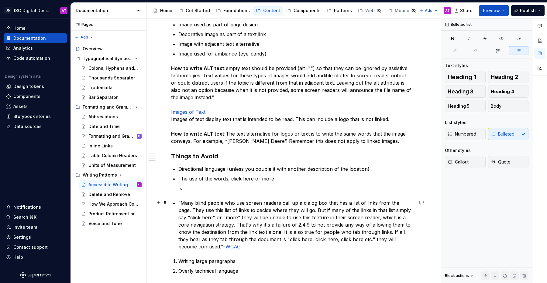
click at [179, 203] on p "“Many blind people who use screen readers call up a dialog box that has a list …" at bounding box center [295, 225] width 235 height 51
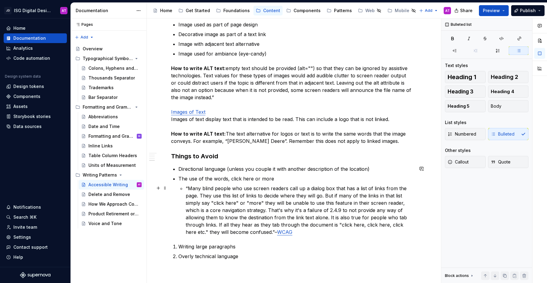
click at [218, 234] on p "“Many blind people who use screen readers call up a dialog box that has a list …" at bounding box center [300, 210] width 228 height 51
click at [301, 232] on p "“Many blind people who use screen readers call up a dialog box that has a list …" at bounding box center [300, 210] width 228 height 51
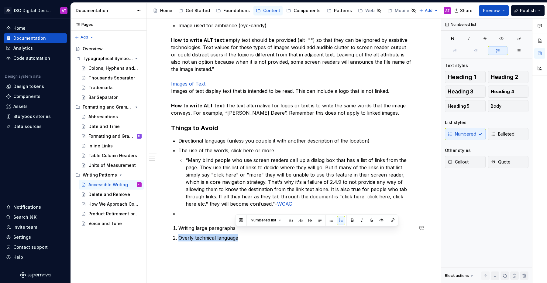
scroll to position [1019, 0]
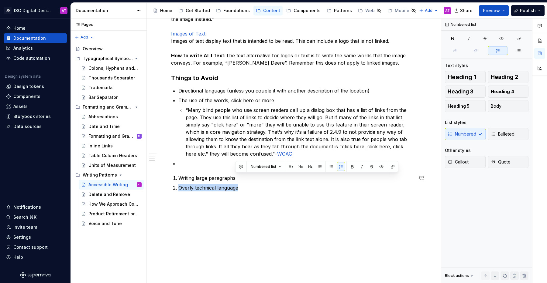
drag, startPoint x: 239, startPoint y: 256, endPoint x: 190, endPoint y: 256, distance: 49.5
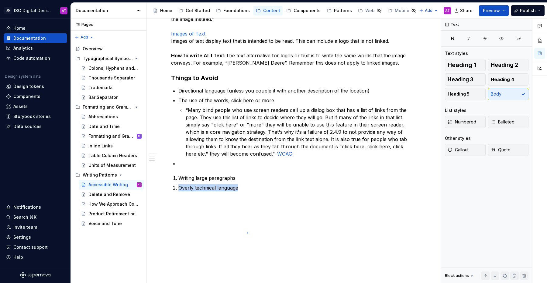
click at [247, 233] on div "Accessible Writing Edit header Importance of Accessible Writing Easily Understo…" at bounding box center [294, 151] width 294 height 265
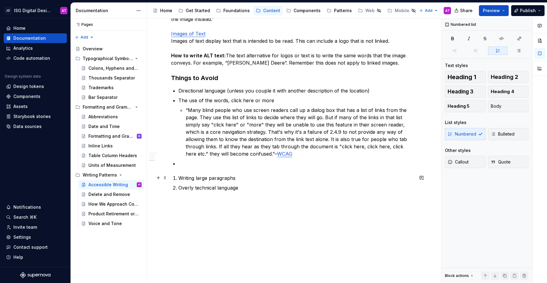
click at [238, 180] on p "Writing large paragraphs" at bounding box center [295, 178] width 235 height 7
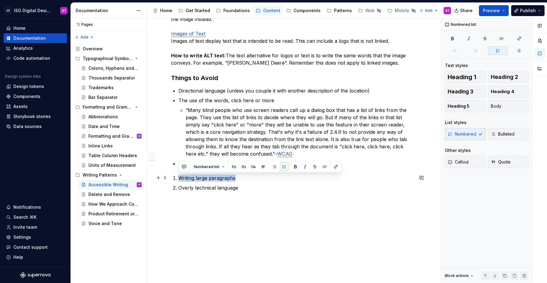
drag, startPoint x: 238, startPoint y: 177, endPoint x: 179, endPoint y: 179, distance: 58.6
click at [179, 179] on p "Writing large paragraphs" at bounding box center [295, 178] width 235 height 7
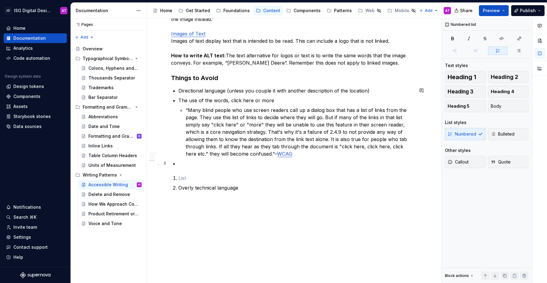
click at [210, 162] on p at bounding box center [295, 163] width 235 height 7
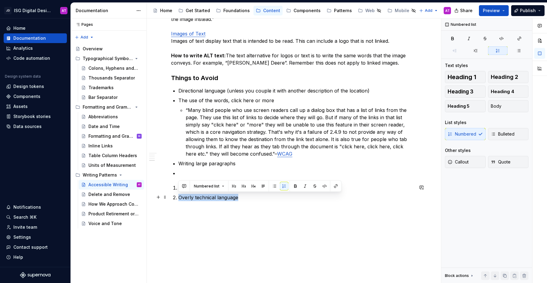
drag, startPoint x: 244, startPoint y: 197, endPoint x: 179, endPoint y: 198, distance: 65.3
click at [179, 198] on p "Overly technical language" at bounding box center [295, 197] width 235 height 7
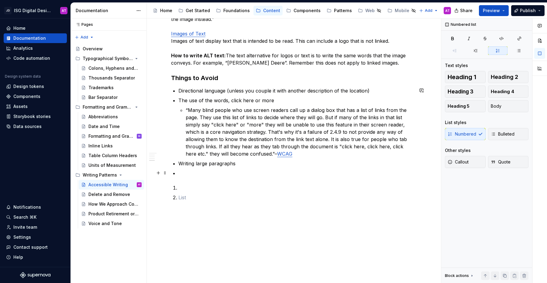
click at [193, 174] on p at bounding box center [295, 173] width 235 height 7
click at [199, 200] on p at bounding box center [295, 197] width 235 height 7
click at [165, 198] on span at bounding box center [164, 197] width 5 height 9
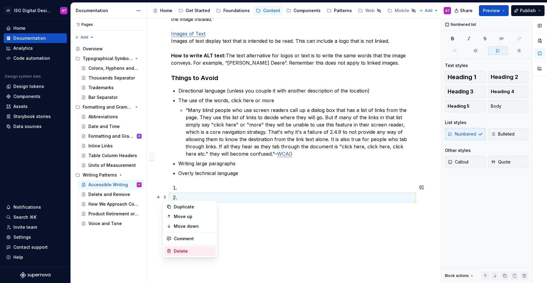
click at [183, 249] on div "Delete" at bounding box center [193, 251] width 39 height 6
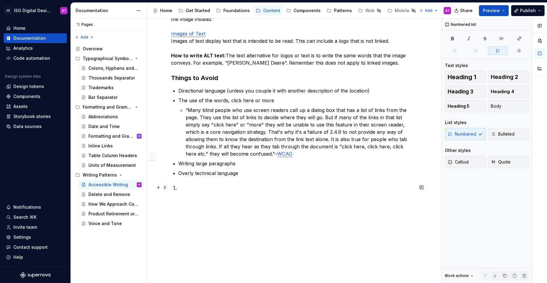
click at [166, 187] on span at bounding box center [164, 187] width 5 height 9
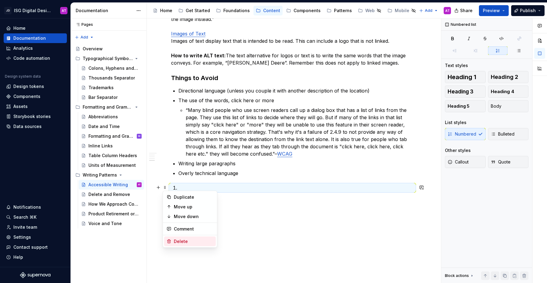
click at [178, 242] on div "Delete" at bounding box center [193, 242] width 39 height 6
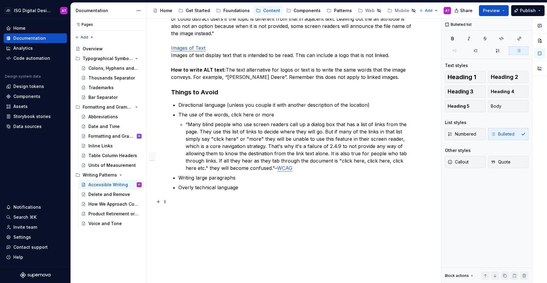
scroll to position [1004, 0]
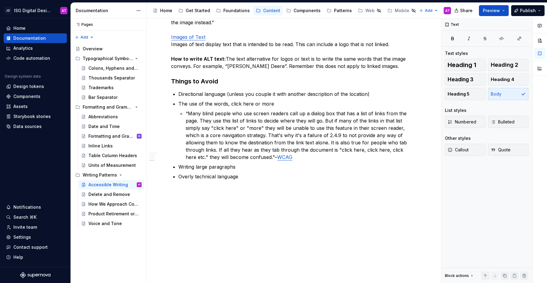
scroll to position [1019, 0]
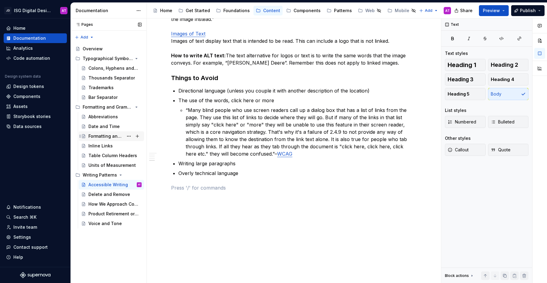
click at [111, 137] on div "Formatting and Grammar" at bounding box center [105, 136] width 35 height 6
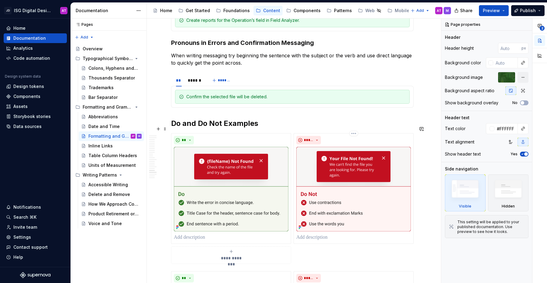
scroll to position [1089, 0]
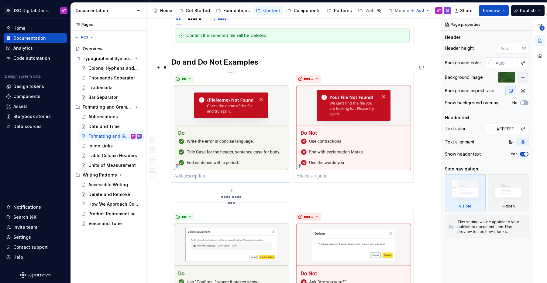
click at [256, 75] on div "**" at bounding box center [231, 79] width 115 height 9
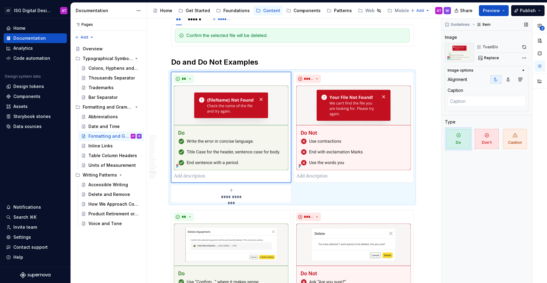
click at [491, 48] on div "ToastDo" at bounding box center [489, 47] width 15 height 5
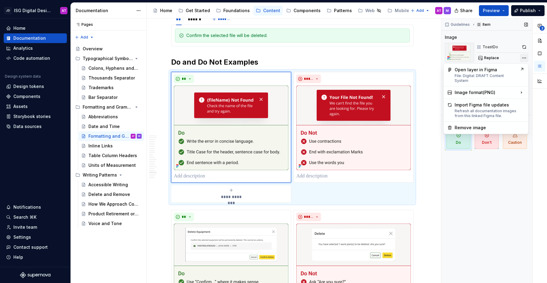
click at [525, 59] on div "**********" at bounding box center [494, 151] width 106 height 265
click at [501, 194] on div "**********" at bounding box center [494, 151] width 106 height 265
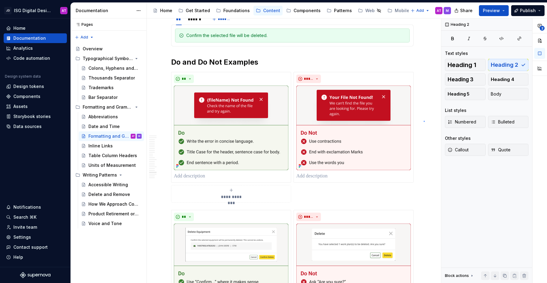
click at [423, 121] on div "Formatting and Grammar Grammar Guidelines, Bullet Points, Pronoun Usage Edit he…" at bounding box center [294, 151] width 294 height 265
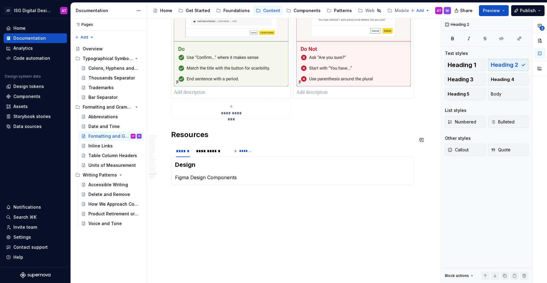
scroll to position [1314, 0]
click at [113, 184] on div "Accessible Writing" at bounding box center [105, 185] width 35 height 6
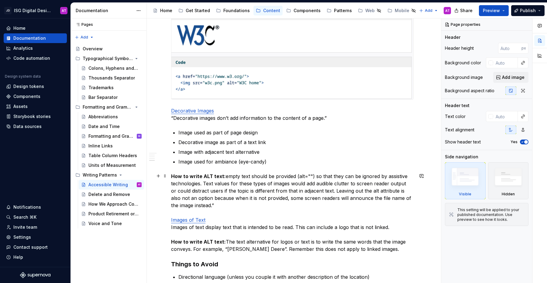
scroll to position [1019, 0]
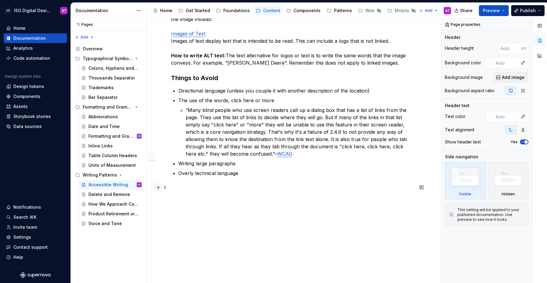
type textarea "*"
click at [158, 188] on button "button" at bounding box center [158, 187] width 9 height 9
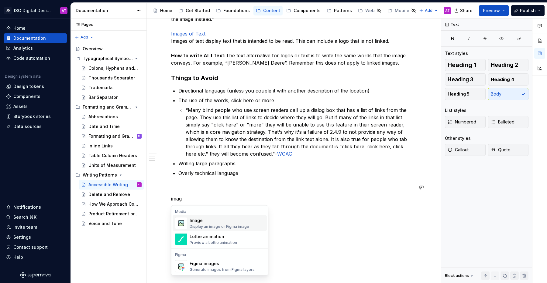
click at [206, 223] on div "Image" at bounding box center [220, 221] width 60 height 6
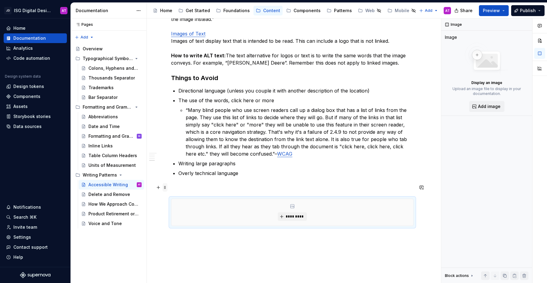
click at [166, 188] on span at bounding box center [164, 187] width 5 height 9
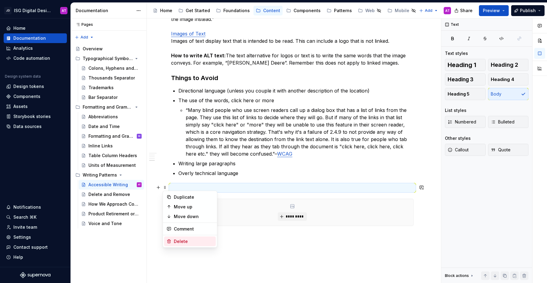
click at [181, 244] on div "Delete" at bounding box center [193, 242] width 39 height 6
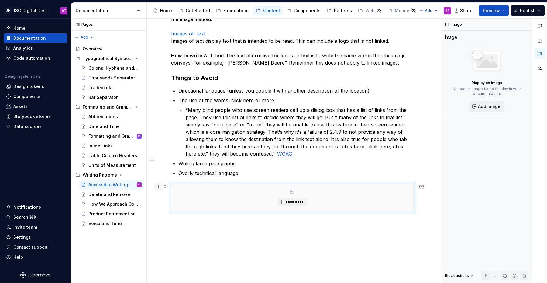
click at [160, 188] on button "button" at bounding box center [158, 187] width 9 height 9
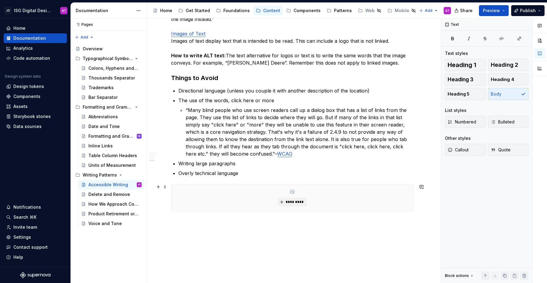
drag, startPoint x: 211, startPoint y: 265, endPoint x: 208, endPoint y: 251, distance: 14.4
click at [159, 223] on button "button" at bounding box center [158, 222] width 9 height 9
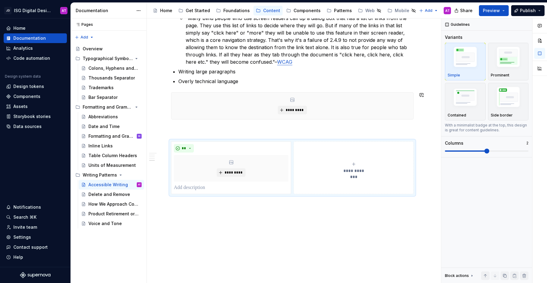
scroll to position [1114, 0]
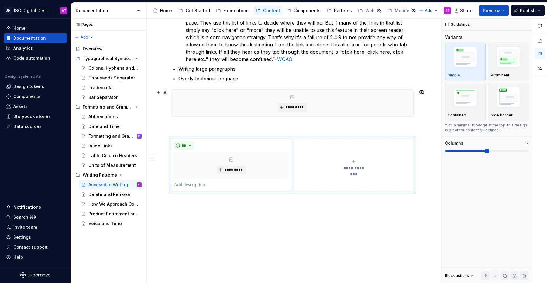
click at [165, 94] on span at bounding box center [164, 92] width 5 height 9
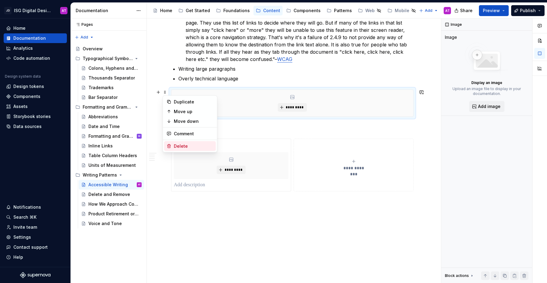
click at [188, 145] on div "Delete" at bounding box center [193, 146] width 39 height 6
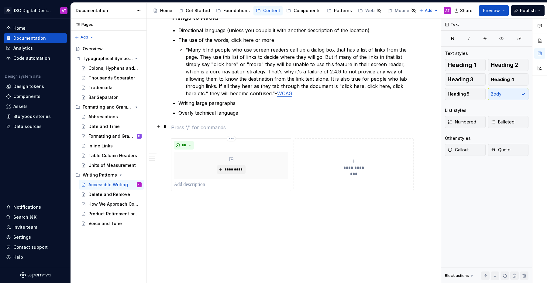
scroll to position [1079, 0]
click at [165, 129] on span at bounding box center [164, 127] width 5 height 9
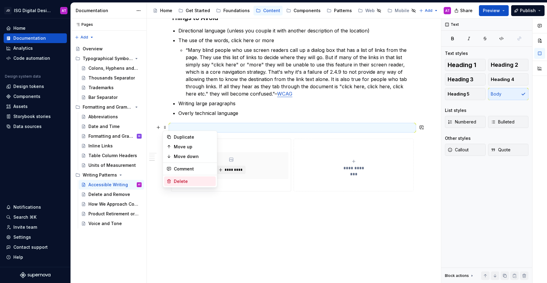
click at [180, 181] on div "Delete" at bounding box center [193, 182] width 39 height 6
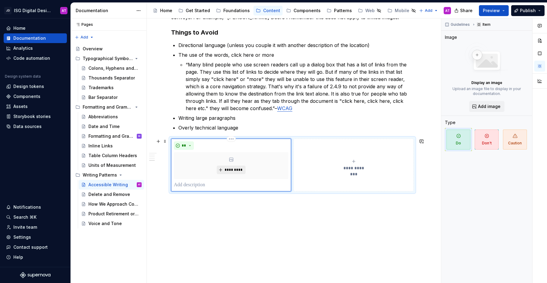
click at [224, 172] on span "*********" at bounding box center [233, 170] width 19 height 5
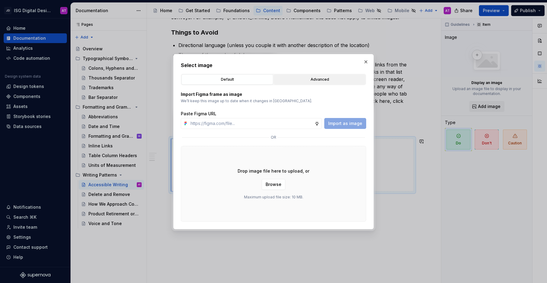
click at [306, 79] on div "Advanced" at bounding box center [319, 80] width 87 height 6
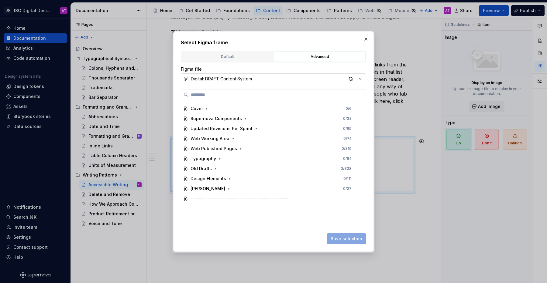
click at [364, 79] on button "Digital: DRAFT Content System" at bounding box center [273, 79] width 185 height 11
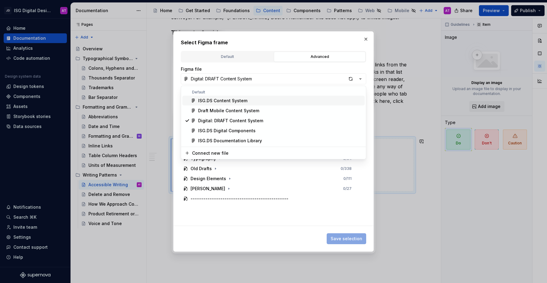
click at [314, 41] on div "Select Figma frame Default Advanced Import Figma frame as image We’ll keep this…" at bounding box center [273, 141] width 547 height 283
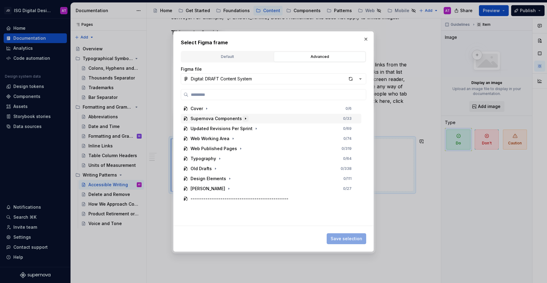
click at [244, 121] on icon "button" at bounding box center [245, 118] width 5 height 5
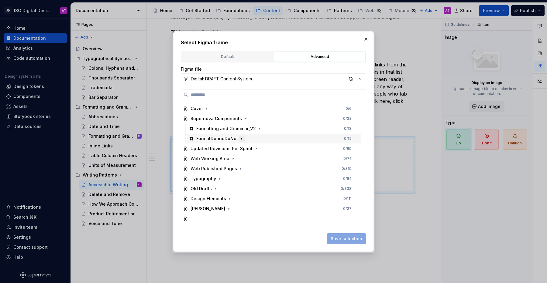
click at [241, 139] on icon "button" at bounding box center [241, 138] width 5 height 5
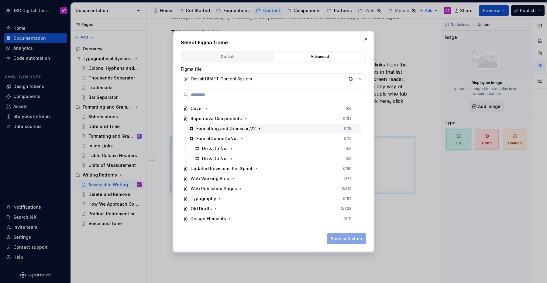
click at [260, 130] on icon "button" at bounding box center [259, 128] width 5 height 5
click at [222, 148] on icon "button" at bounding box center [222, 149] width 1 height 2
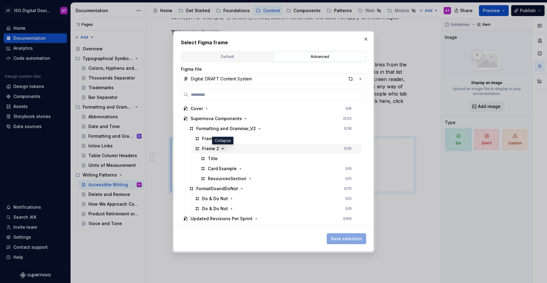
click at [222, 148] on icon "button" at bounding box center [222, 148] width 5 height 5
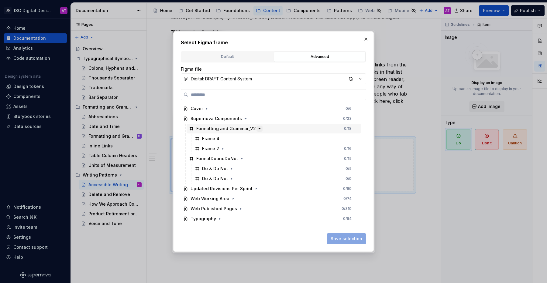
click at [259, 129] on icon "button" at bounding box center [259, 128] width 5 height 5
click at [232, 149] on icon "button" at bounding box center [231, 148] width 5 height 5
click at [229, 159] on icon "button" at bounding box center [229, 158] width 5 height 5
click at [351, 80] on div "button" at bounding box center [350, 79] width 9 height 9
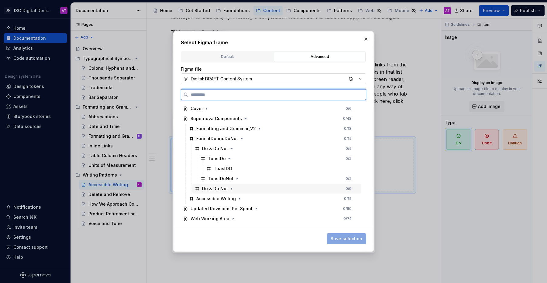
click at [218, 189] on div "Do & Do Not" at bounding box center [215, 189] width 26 height 6
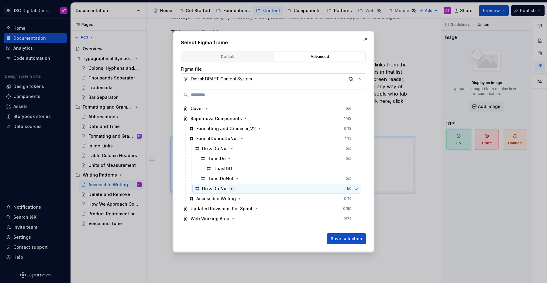
click at [231, 189] on icon "button" at bounding box center [231, 189] width 1 height 2
click at [231, 200] on icon "button" at bounding box center [231, 199] width 5 height 5
click at [229, 207] on icon "button" at bounding box center [228, 209] width 5 height 5
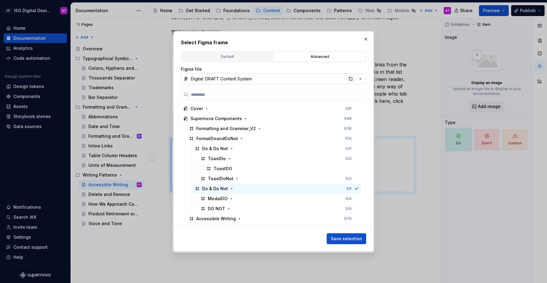
click at [350, 80] on div "button" at bounding box center [350, 79] width 9 height 9
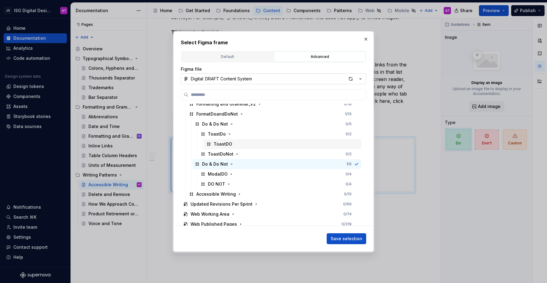
scroll to position [25, 0]
click at [238, 194] on icon "button" at bounding box center [239, 194] width 5 height 5
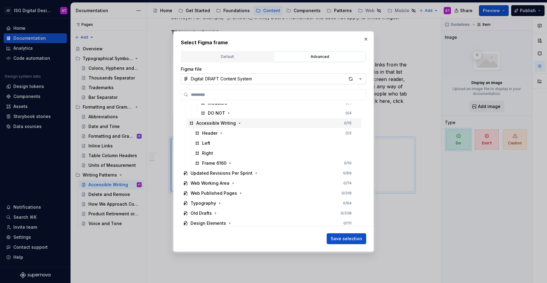
scroll to position [96, 0]
click at [230, 163] on icon "button" at bounding box center [230, 163] width 1 height 2
click at [244, 173] on icon "button" at bounding box center [244, 172] width 5 height 5
click at [242, 183] on icon "button" at bounding box center [241, 182] width 5 height 5
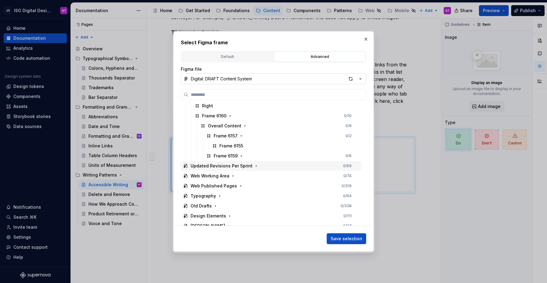
scroll to position [145, 0]
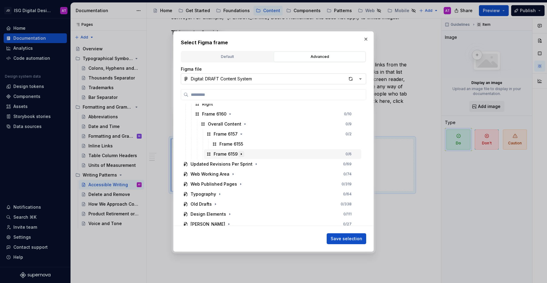
click at [241, 157] on icon "button" at bounding box center [241, 154] width 5 height 5
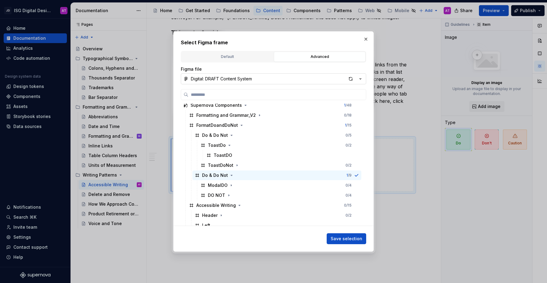
scroll to position [0, 0]
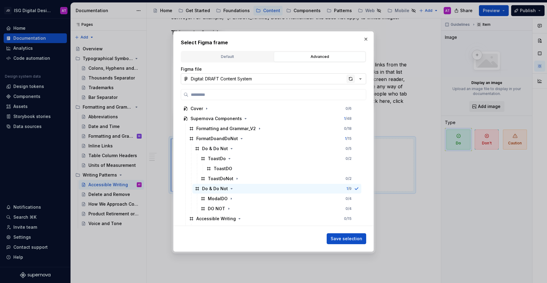
click at [351, 79] on div "button" at bounding box center [350, 79] width 9 height 9
click at [234, 178] on icon "button" at bounding box center [236, 178] width 5 height 5
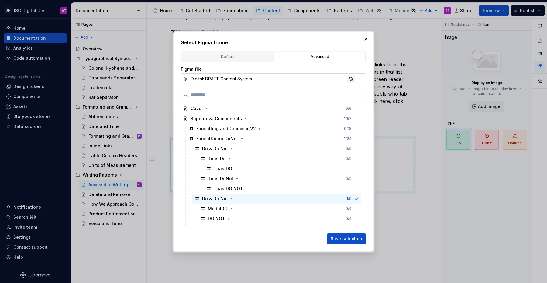
click at [350, 78] on div "button" at bounding box center [350, 79] width 9 height 9
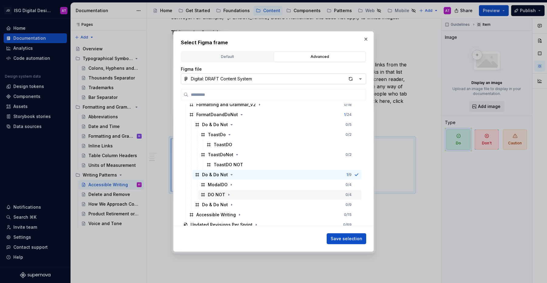
scroll to position [24, 0]
click at [229, 206] on icon "button" at bounding box center [231, 205] width 5 height 5
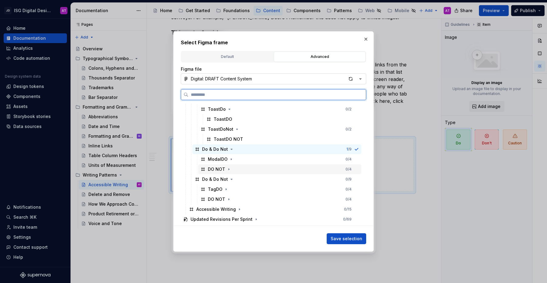
scroll to position [52, 0]
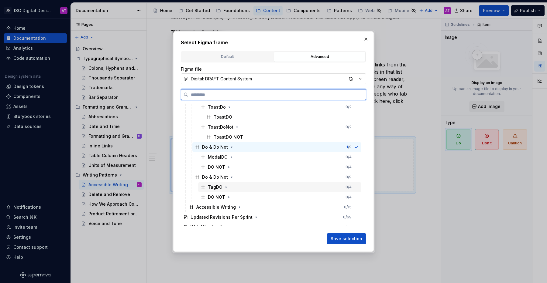
click at [247, 189] on div "TagDO 0 / 4" at bounding box center [279, 188] width 163 height 10
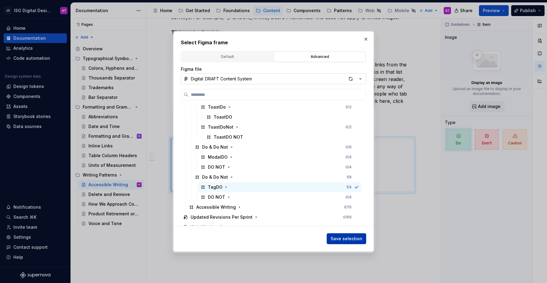
click at [344, 238] on span "Save selection" at bounding box center [346, 239] width 32 height 6
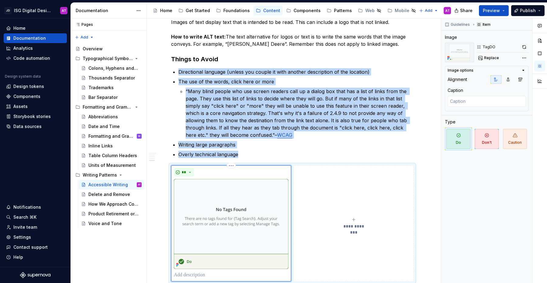
scroll to position [1062, 0]
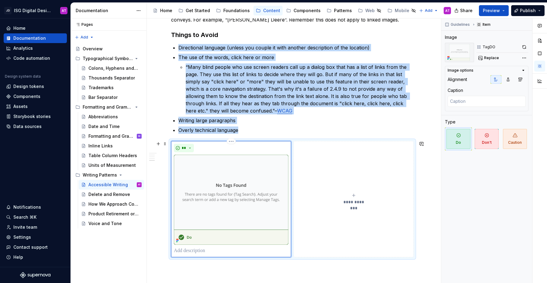
click at [357, 194] on div "**********" at bounding box center [353, 199] width 115 height 12
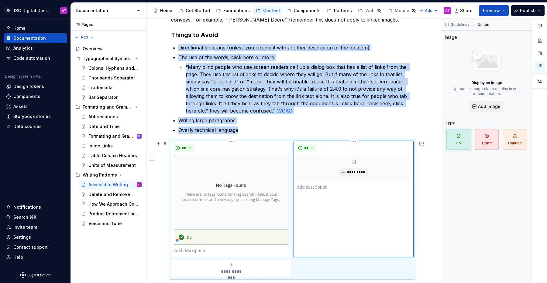
click at [354, 166] on div "*********" at bounding box center [353, 168] width 115 height 27
click at [352, 174] on span "*********" at bounding box center [356, 172] width 19 height 5
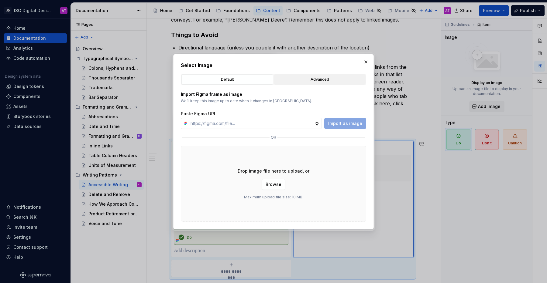
click at [323, 79] on div "Advanced" at bounding box center [319, 80] width 87 height 6
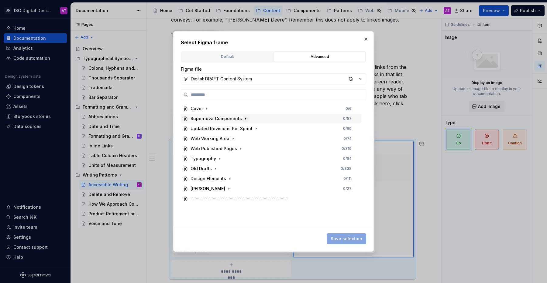
click at [243, 121] on icon "button" at bounding box center [245, 118] width 5 height 5
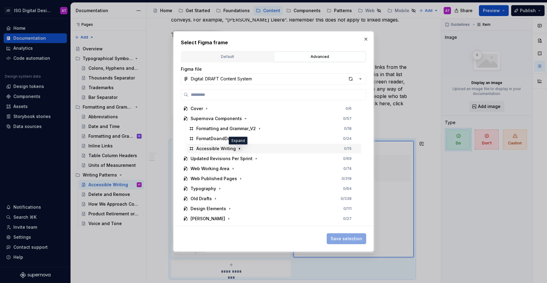
click at [237, 149] on icon "button" at bounding box center [239, 148] width 5 height 5
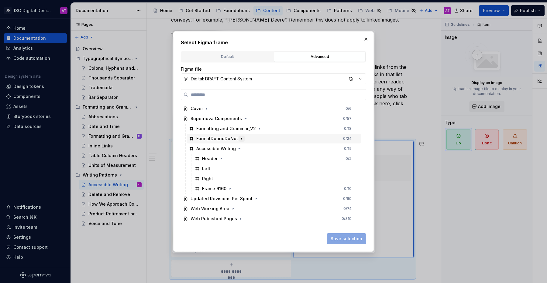
click at [241, 139] on icon "button" at bounding box center [241, 139] width 1 height 2
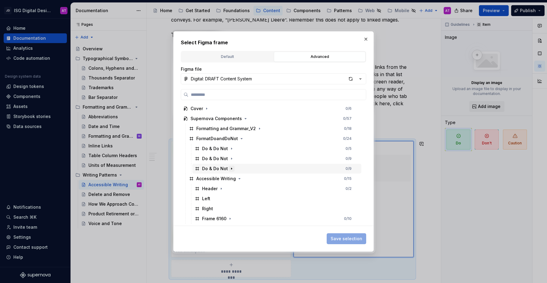
click at [231, 169] on icon "button" at bounding box center [231, 168] width 5 height 5
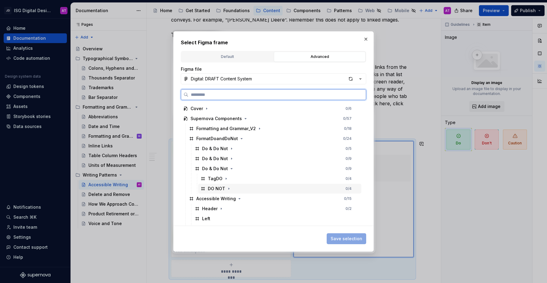
click at [233, 190] on div "DO NOT 0 / 4" at bounding box center [279, 189] width 163 height 10
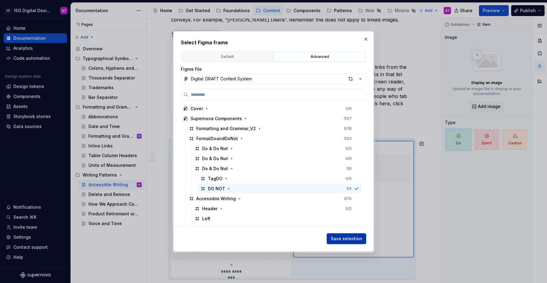
click at [351, 239] on span "Save selection" at bounding box center [346, 239] width 32 height 6
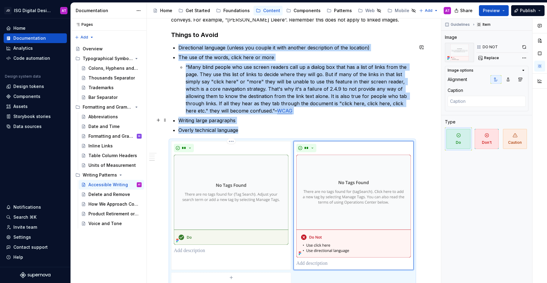
click at [362, 123] on p "Writing large paragraphs" at bounding box center [295, 120] width 235 height 7
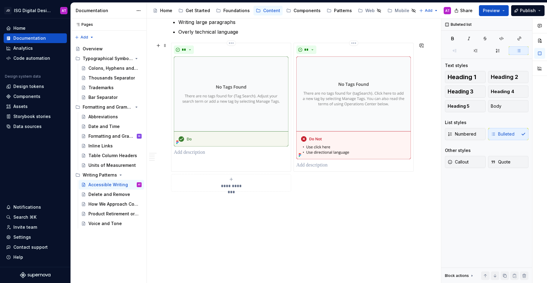
scroll to position [1161, 0]
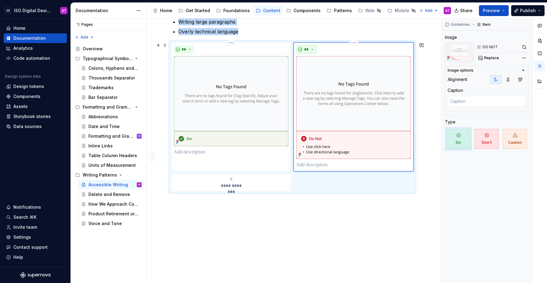
click at [312, 52] on button "**" at bounding box center [306, 49] width 20 height 9
click at [316, 74] on div "Don't" at bounding box center [320, 71] width 11 height 6
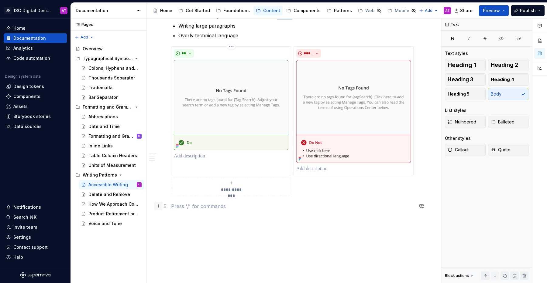
click at [157, 207] on button "button" at bounding box center [158, 206] width 9 height 9
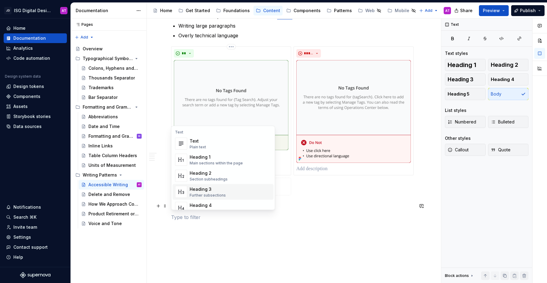
click at [220, 190] on div "Heading 3" at bounding box center [208, 189] width 36 height 6
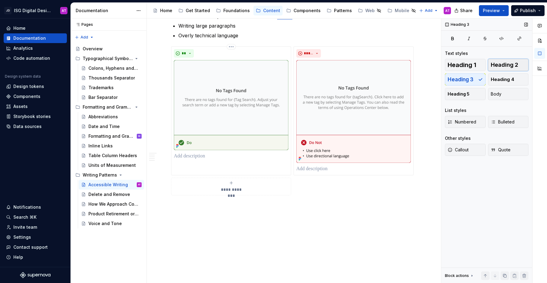
click at [501, 69] on button "Heading 2" at bounding box center [508, 65] width 41 height 12
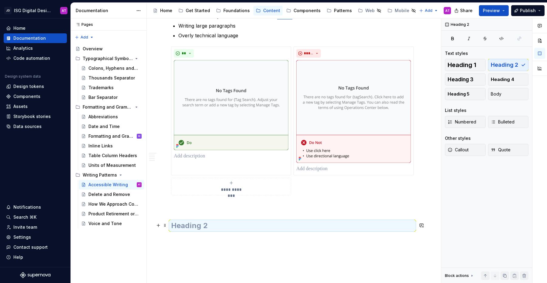
click at [228, 227] on h2 at bounding box center [292, 226] width 242 height 10
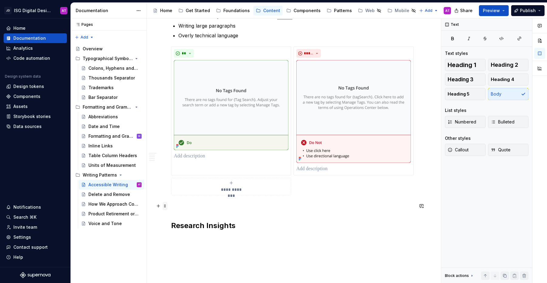
click at [165, 208] on span at bounding box center [164, 206] width 5 height 9
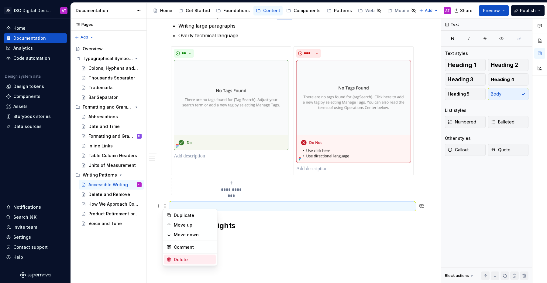
click at [178, 262] on div "Delete" at bounding box center [193, 260] width 39 height 6
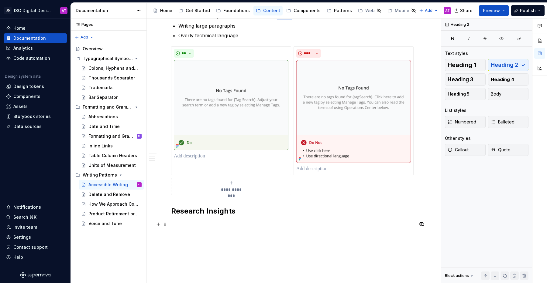
click at [179, 225] on p at bounding box center [292, 224] width 242 height 7
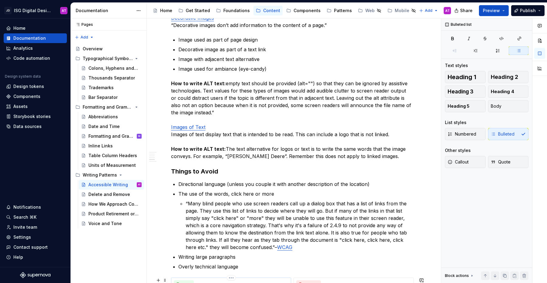
scroll to position [921, 0]
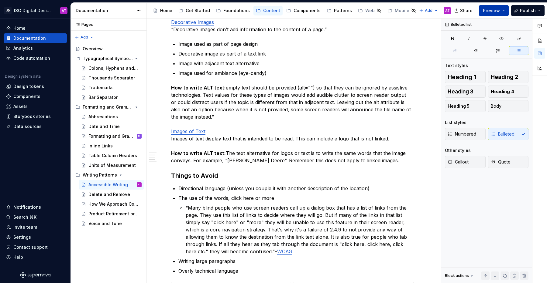
click at [504, 13] on button "Preview" at bounding box center [494, 10] width 30 height 11
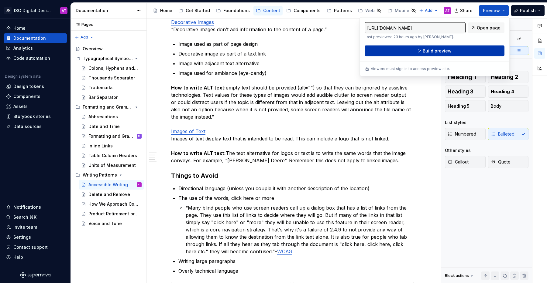
click at [467, 51] on button "Build preview" at bounding box center [434, 51] width 140 height 11
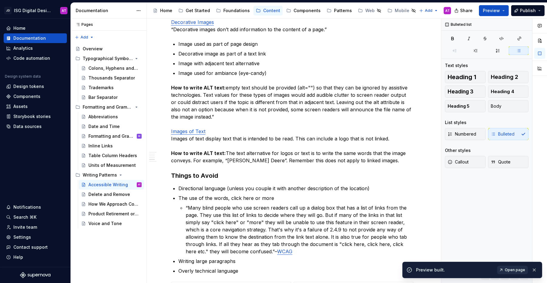
click at [512, 269] on span "Open page" at bounding box center [514, 270] width 20 height 5
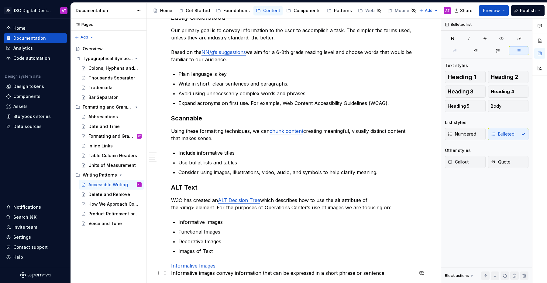
scroll to position [0, 0]
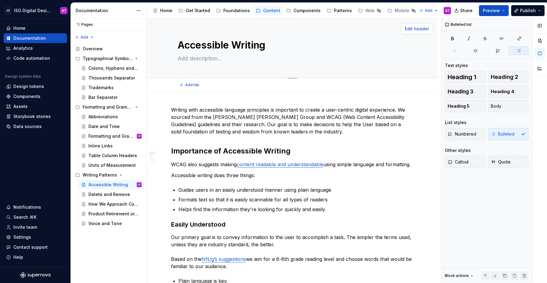
click at [423, 30] on span "Edit header" at bounding box center [417, 29] width 24 height 6
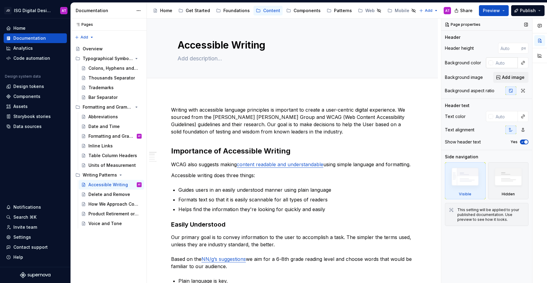
type textarea "*"
click at [502, 62] on input "text" at bounding box center [505, 62] width 25 height 11
paste input "#367c2bff"
type input "#367c2bff"
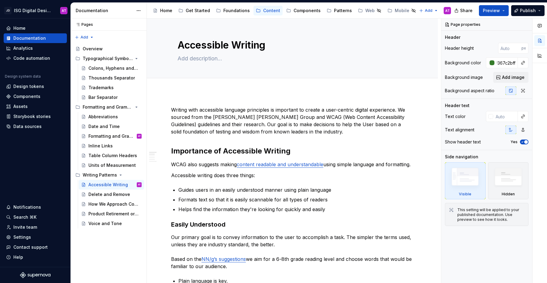
type textarea "*"
type input "#367C2BFF"
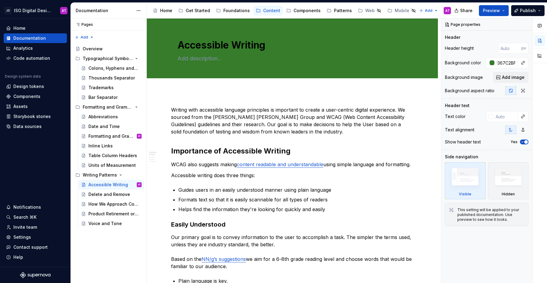
scroll to position [0, 0]
type textarea "*"
click at [490, 118] on div at bounding box center [490, 116] width 5 height 5
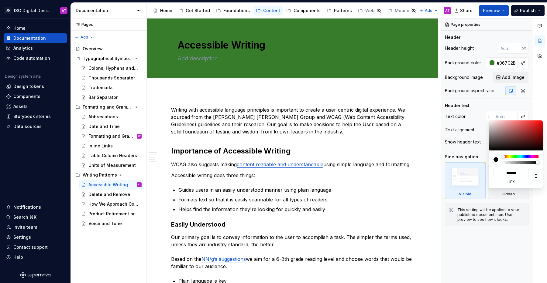
type input "#B49494"
type input "*******"
type textarea "*"
type input "#FAEBEB"
type input "*******"
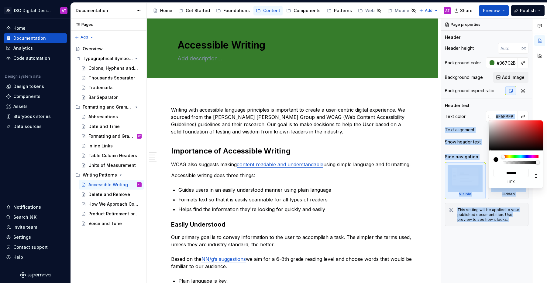
type input "#FFFFFF"
type input "*******"
drag, startPoint x: 492, startPoint y: 121, endPoint x: 461, endPoint y: 106, distance: 34.6
click at [461, 105] on body "JD ISG Digital Design System AT Home Documentation Analytics Code automation De…" at bounding box center [273, 141] width 547 height 283
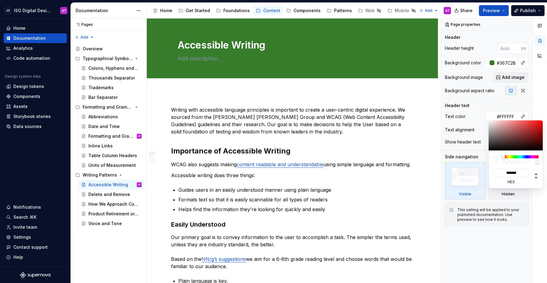
click at [416, 99] on html "JD ISG Digital Design System AT Home Documentation Analytics Code automation De…" at bounding box center [273, 141] width 547 height 283
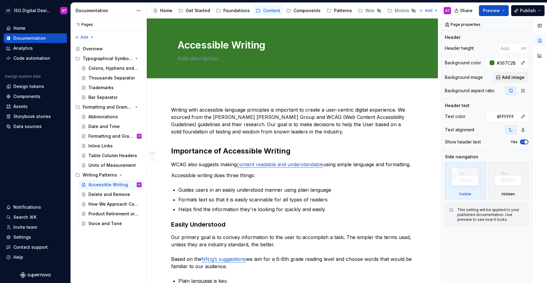
click at [485, 10] on html "JD ISG Digital Design System AT Home Documentation Analytics Code automation De…" at bounding box center [273, 141] width 547 height 283
click at [491, 11] on span "Preview" at bounding box center [491, 11] width 17 height 6
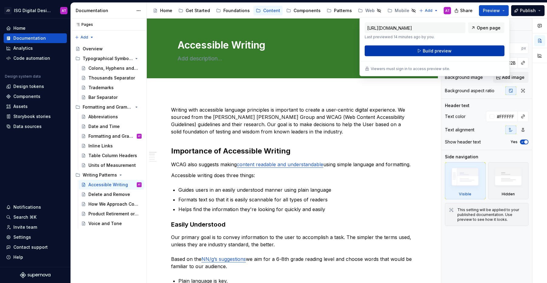
click at [477, 47] on button "Build preview" at bounding box center [434, 51] width 140 height 11
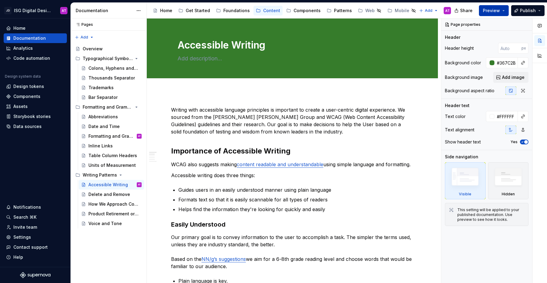
click at [507, 12] on button "Preview" at bounding box center [494, 10] width 30 height 11
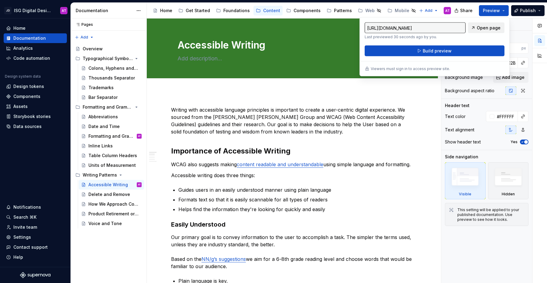
click at [493, 31] on span "Open page" at bounding box center [489, 28] width 24 height 6
type textarea "*"
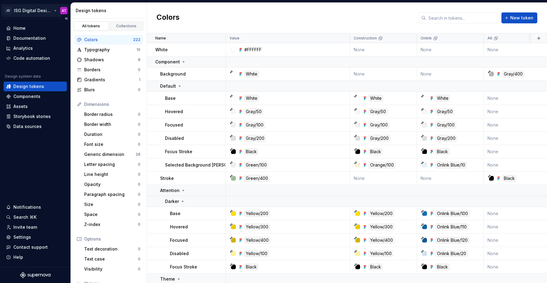
click at [56, 12] on html "JD ISG Digital Design System AT Home Documentation Analytics Code automation De…" at bounding box center [273, 141] width 547 height 283
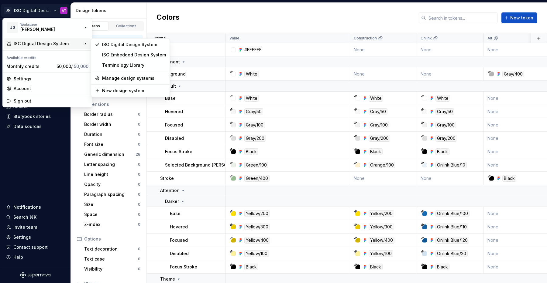
click at [207, 15] on html "JD ISG Digital Design System AT Home Documentation Analytics Code automation De…" at bounding box center [273, 141] width 547 height 283
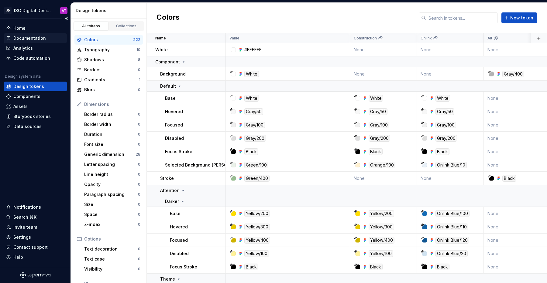
click at [40, 39] on div "Documentation" at bounding box center [29, 38] width 32 height 6
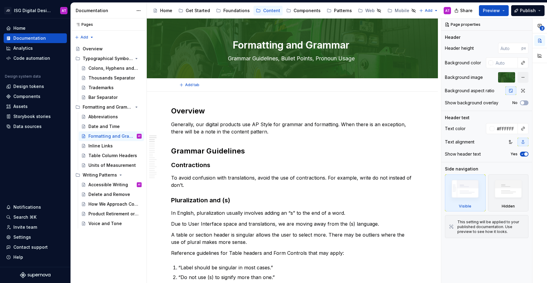
type textarea "*"
click at [31, 240] on div "Settings" at bounding box center [35, 237] width 58 height 6
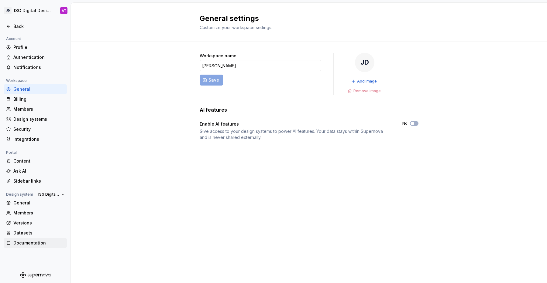
click at [54, 244] on div "Documentation" at bounding box center [38, 243] width 51 height 6
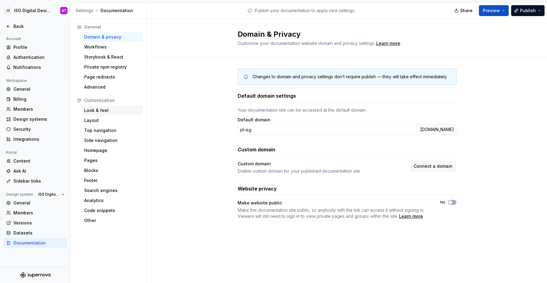
click at [114, 113] on div "Look & feel" at bounding box center [112, 111] width 56 height 6
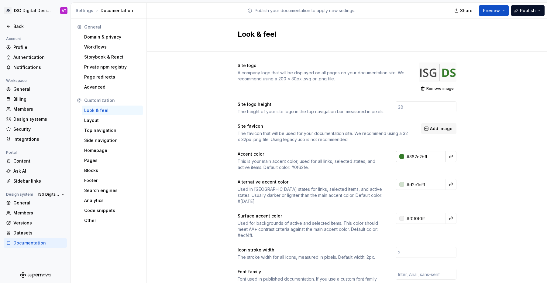
click at [413, 158] on input "#367c2bff" at bounding box center [425, 156] width 42 height 11
type input "#367C2BFF"
click at [481, 169] on div "Site logo A company logo that will be displayed on all pages on your documentat…" at bounding box center [347, 281] width 400 height 459
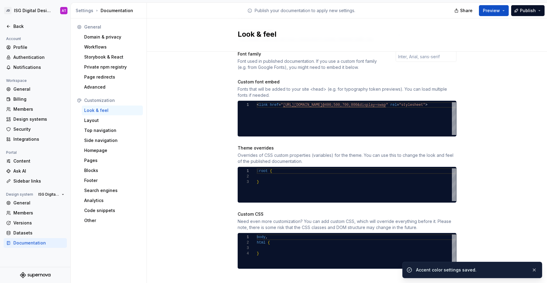
scroll to position [8, 0]
